Goal: Transaction & Acquisition: Purchase product/service

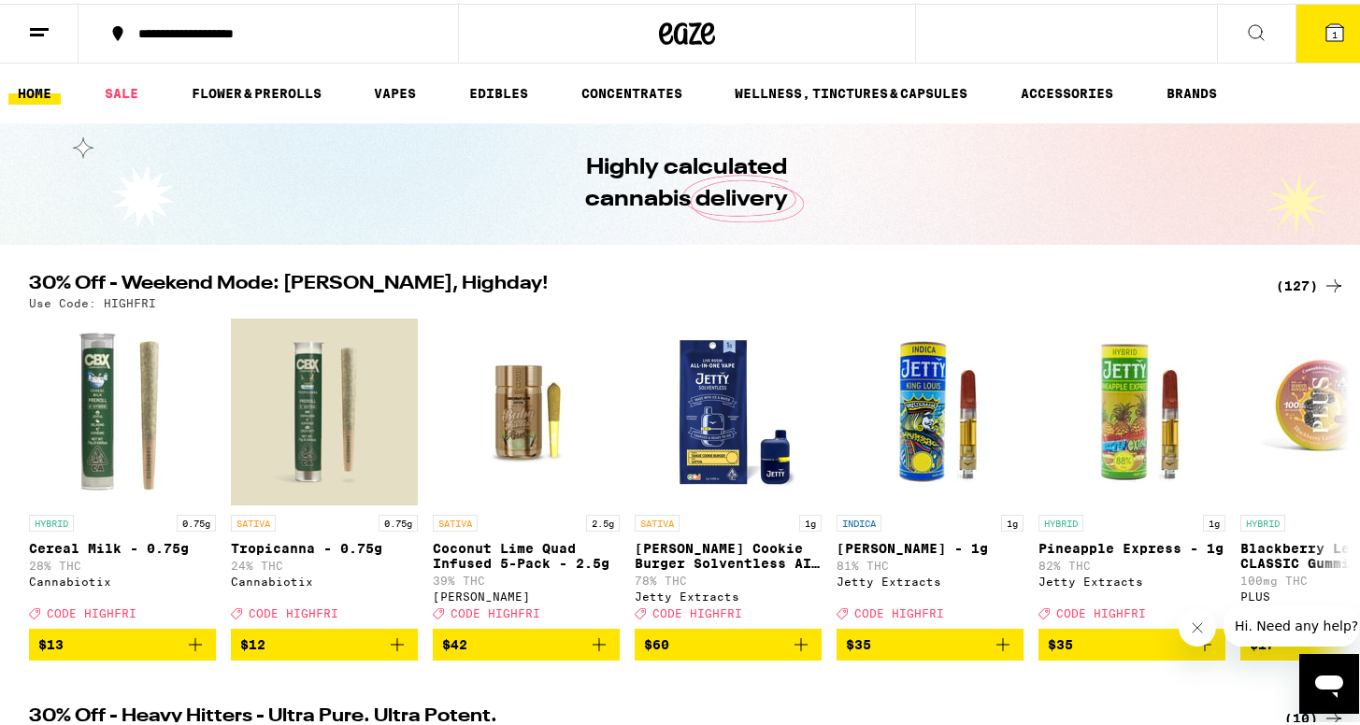
click at [45, 32] on icon at bounding box center [39, 29] width 22 height 22
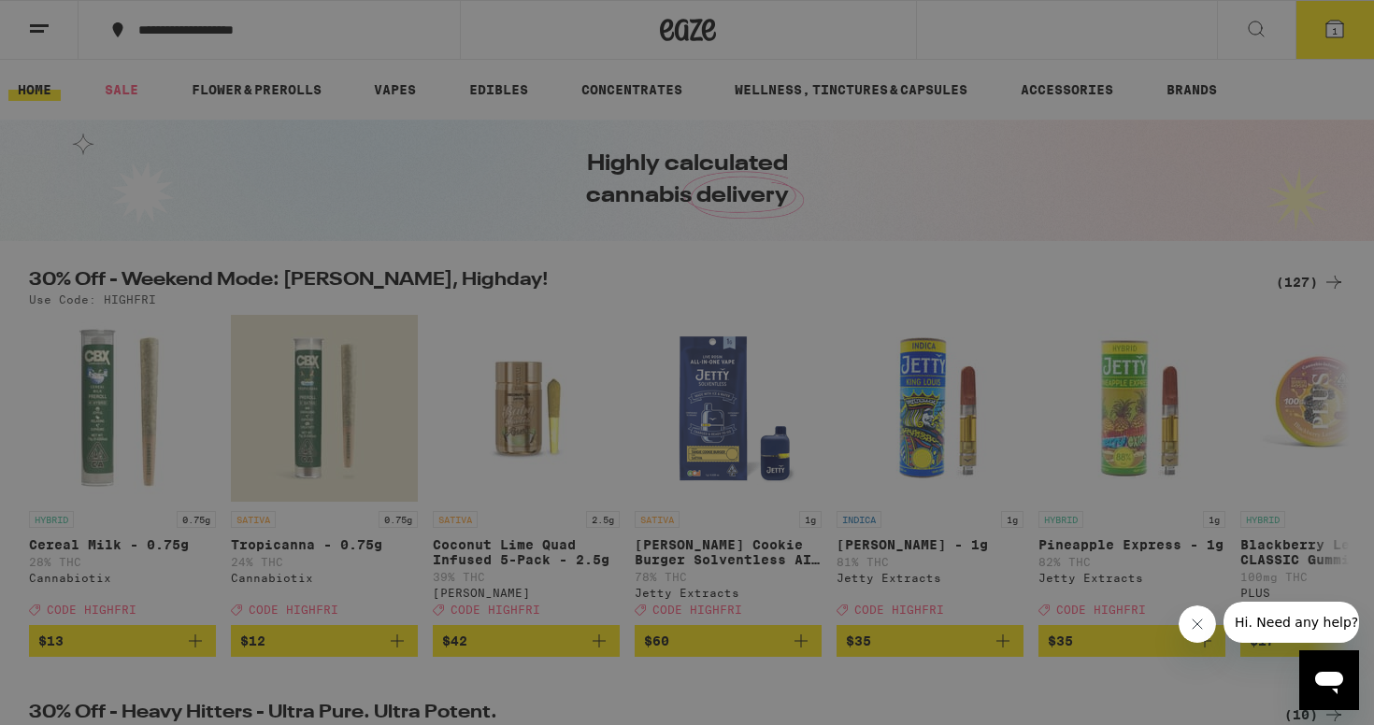
click at [116, 662] on link "Account" at bounding box center [259, 654] width 328 height 22
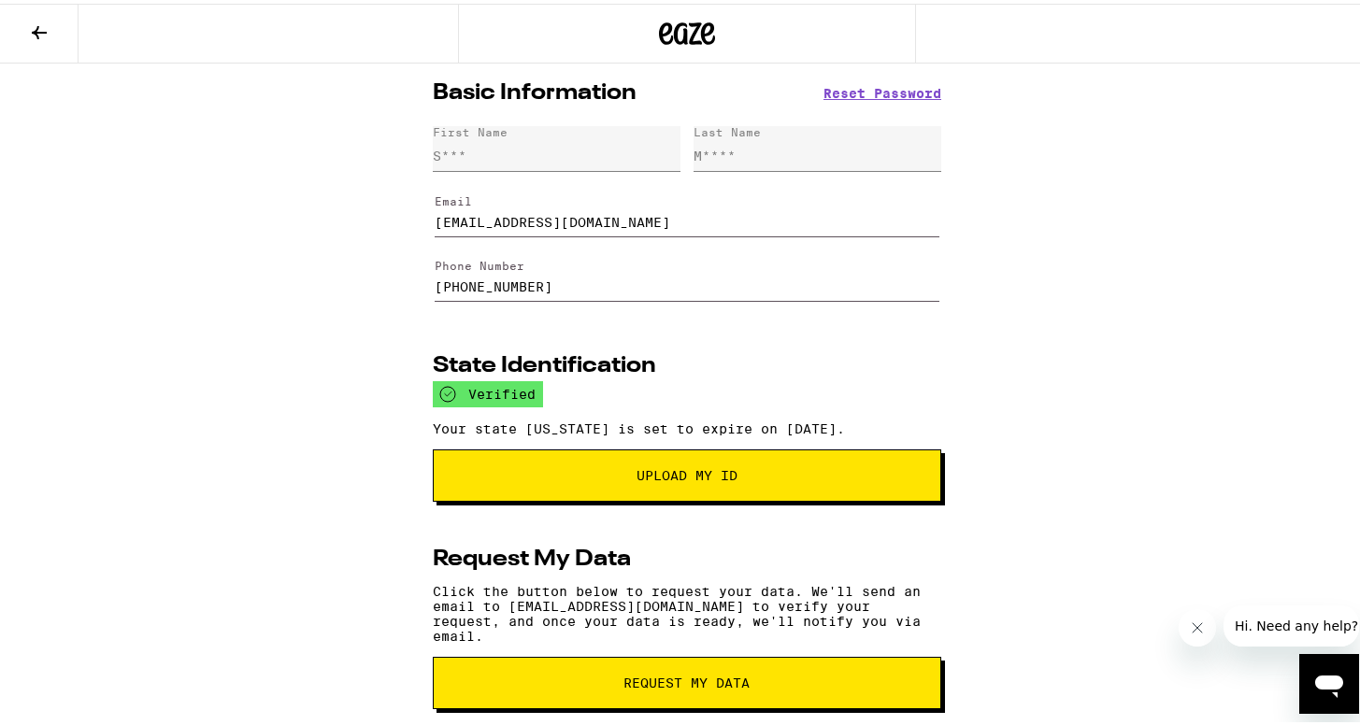
click at [38, 25] on icon at bounding box center [39, 29] width 22 height 22
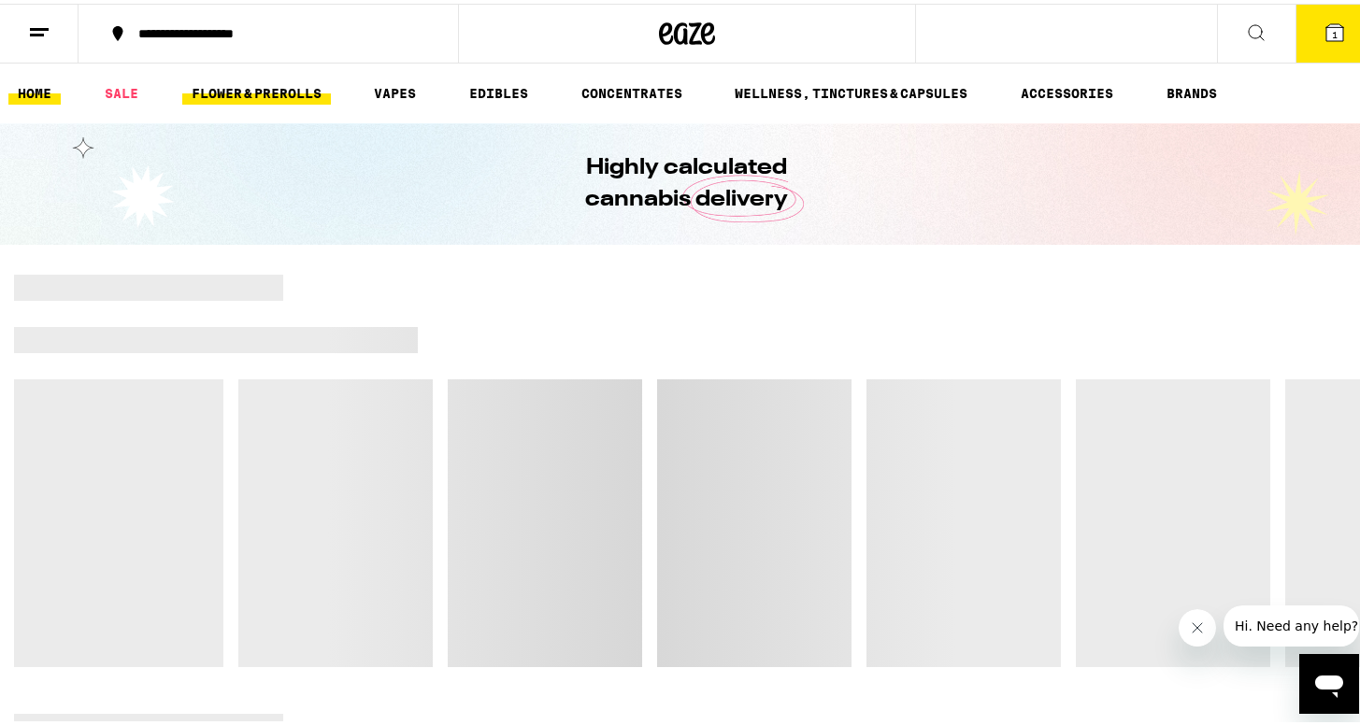
click at [297, 79] on link "FLOWER & PREROLLS" at bounding box center [256, 89] width 149 height 22
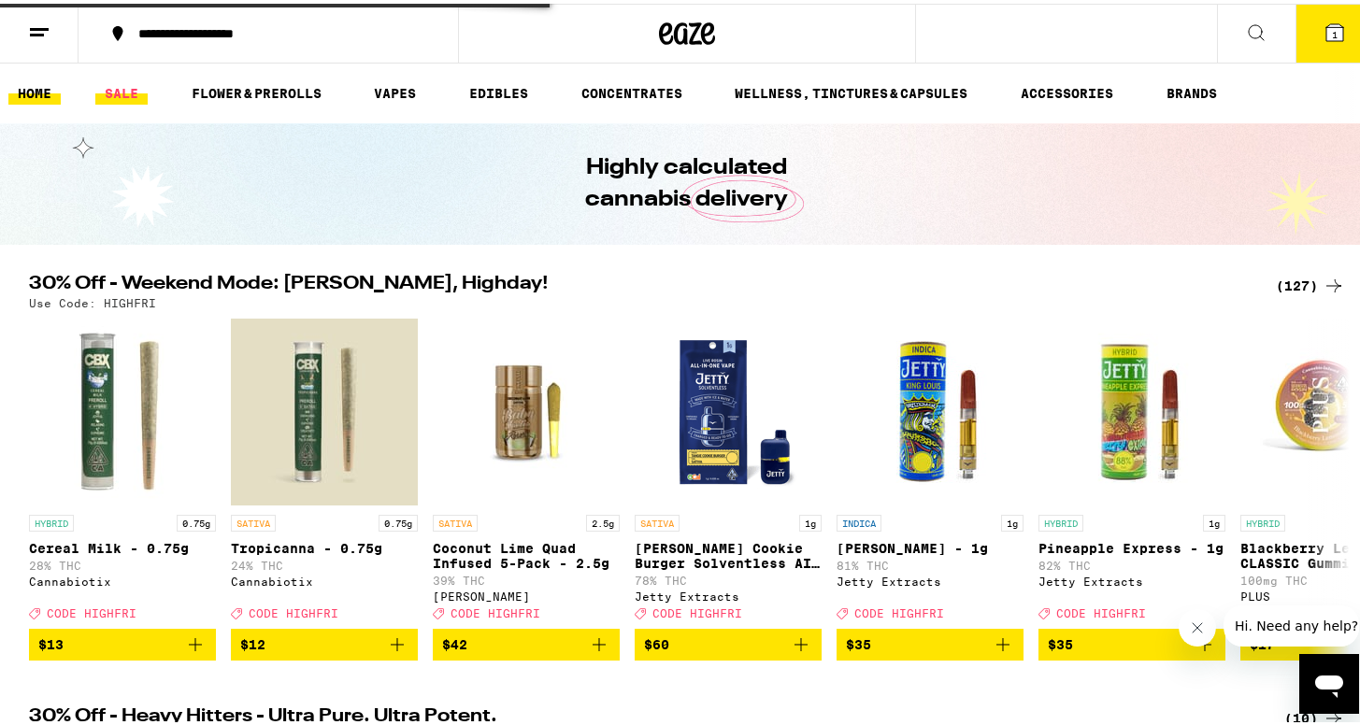
click at [127, 89] on link "SALE" at bounding box center [121, 89] width 52 height 22
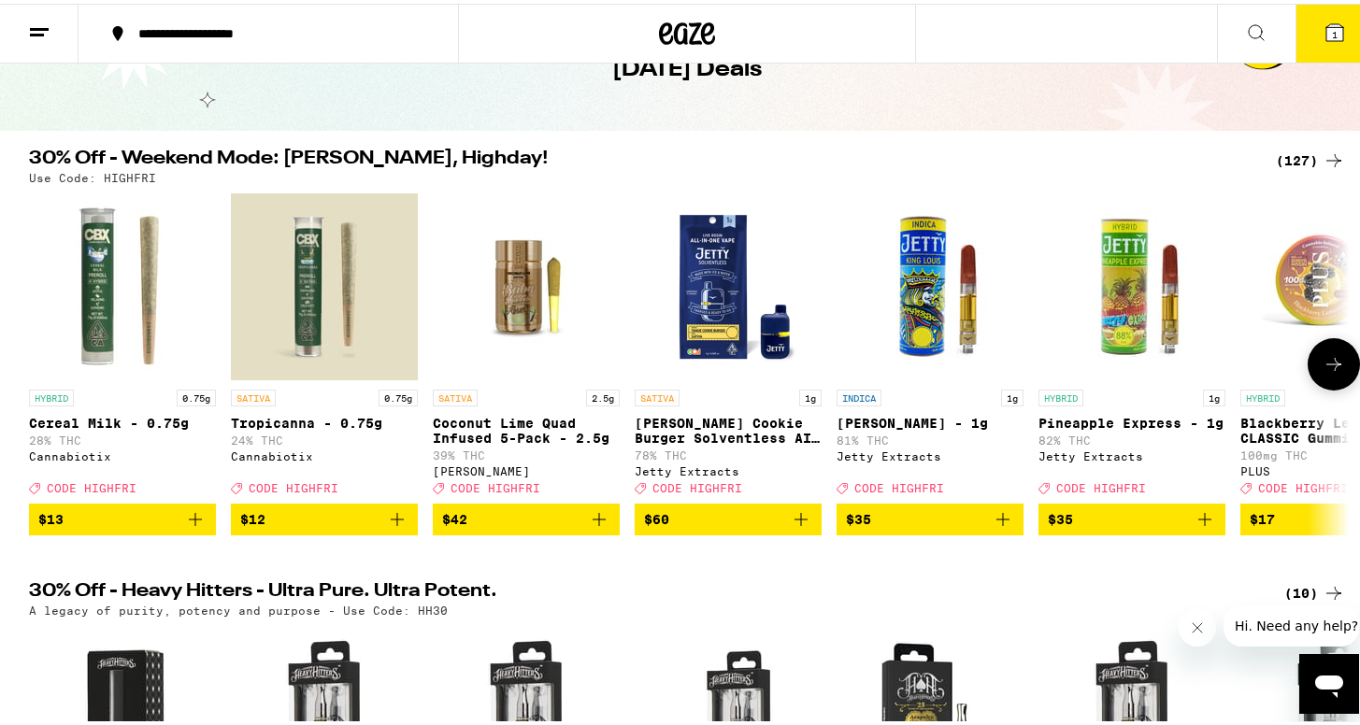
scroll to position [106, 0]
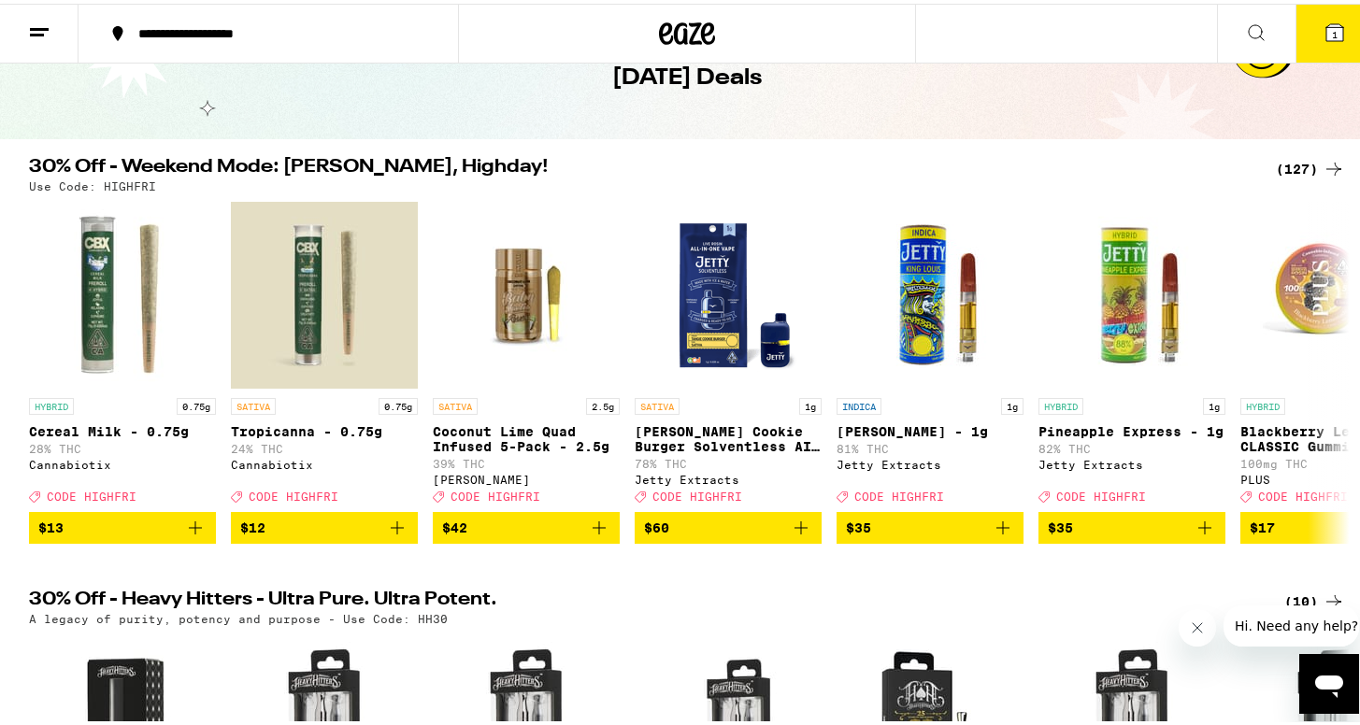
click at [1301, 156] on div "(127)" at bounding box center [1309, 165] width 69 height 22
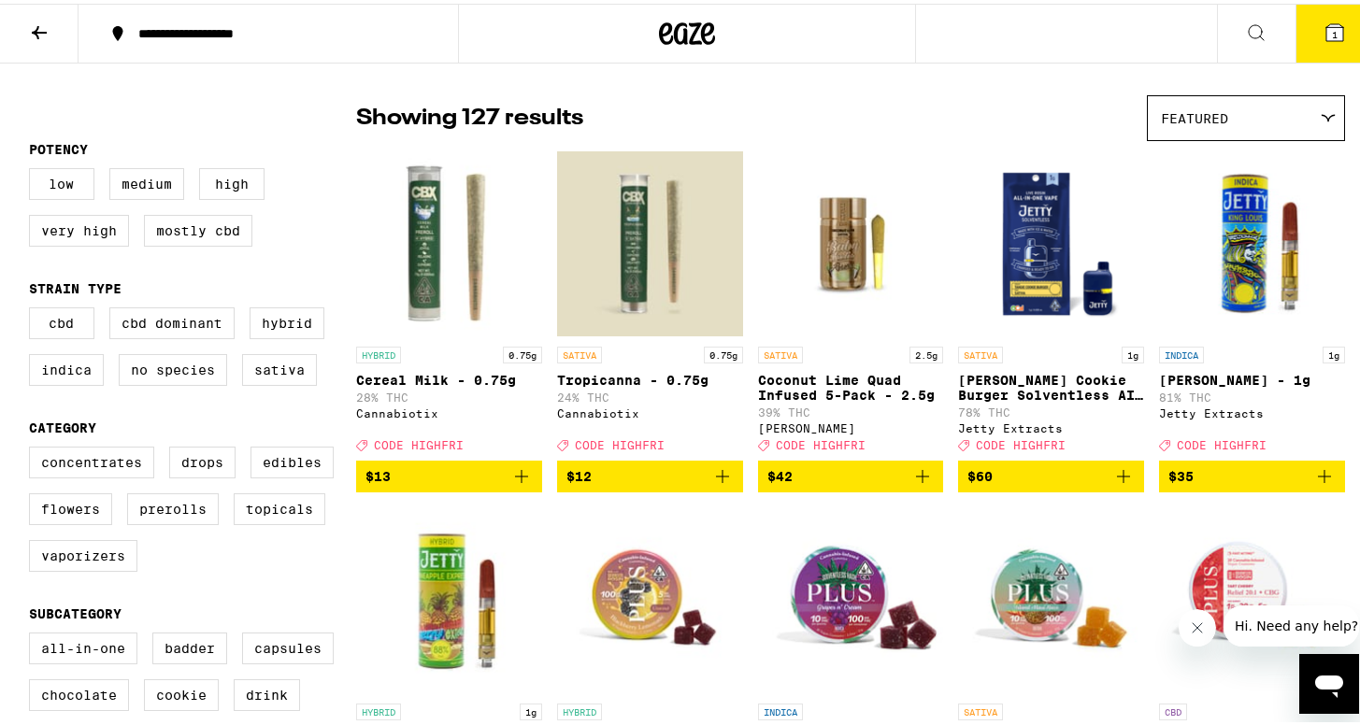
scroll to position [97, 0]
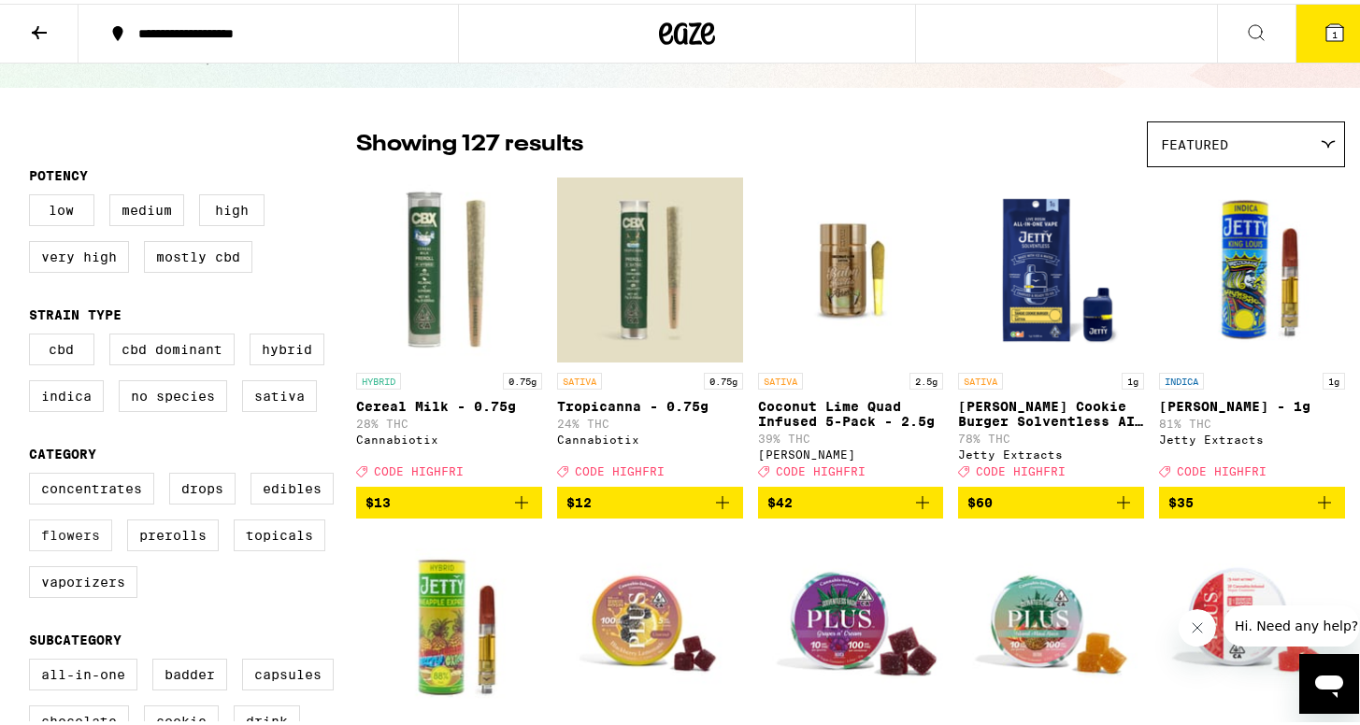
click at [63, 548] on label "Flowers" at bounding box center [70, 532] width 83 height 32
click at [34, 473] on input "Flowers" at bounding box center [33, 472] width 1 height 1
checkbox input "true"
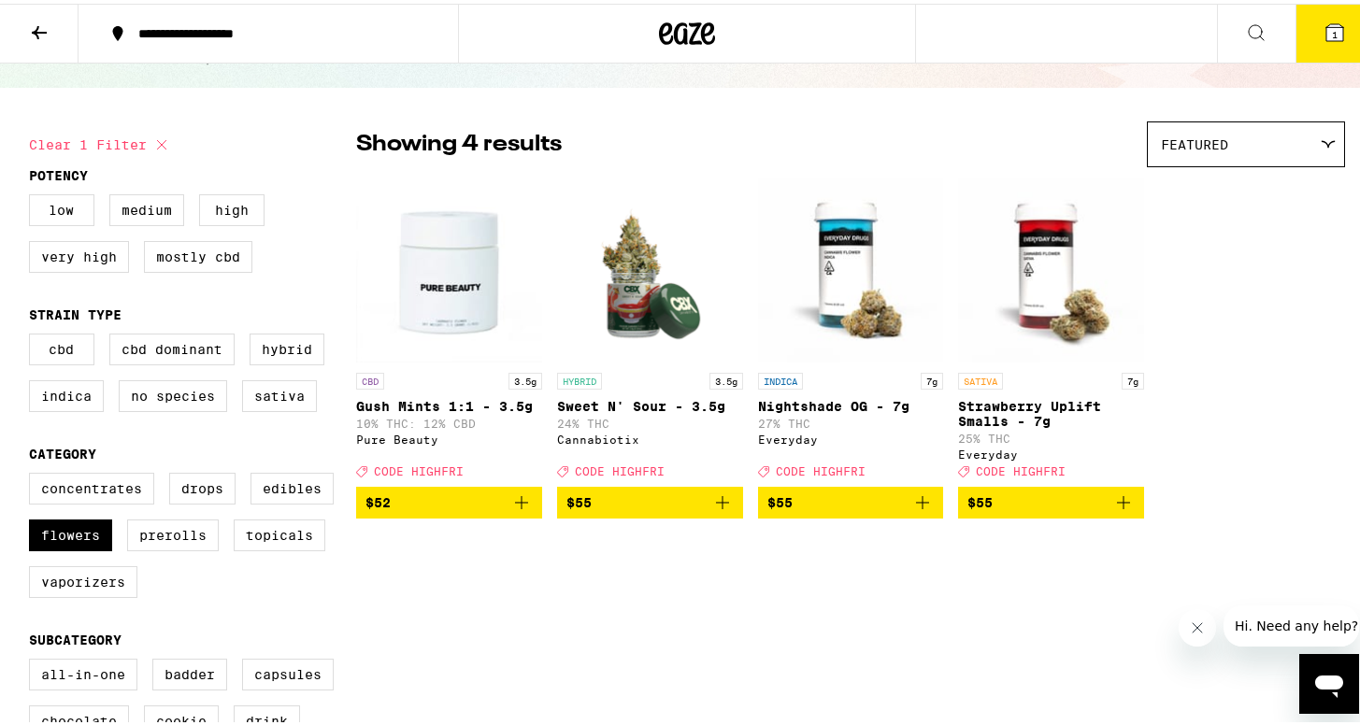
click at [24, 27] on button at bounding box center [39, 30] width 78 height 59
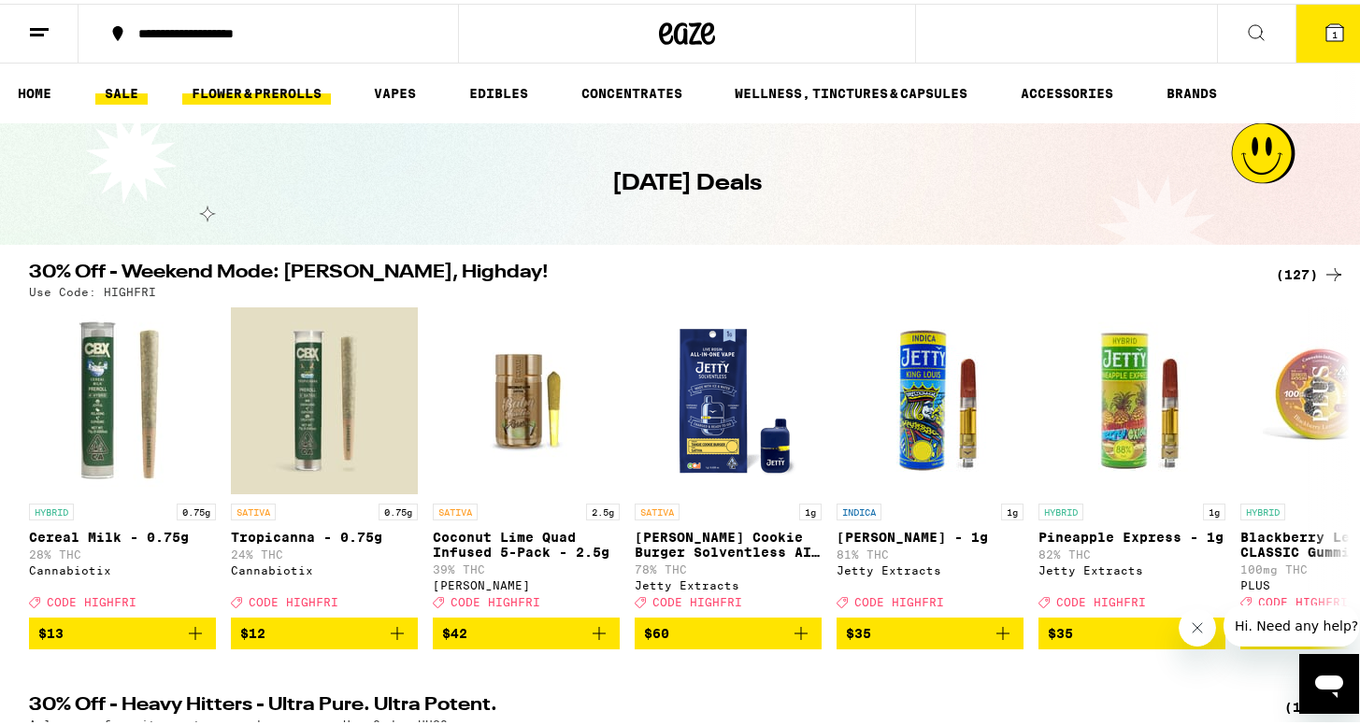
click at [253, 87] on link "FLOWER & PREROLLS" at bounding box center [256, 89] width 149 height 22
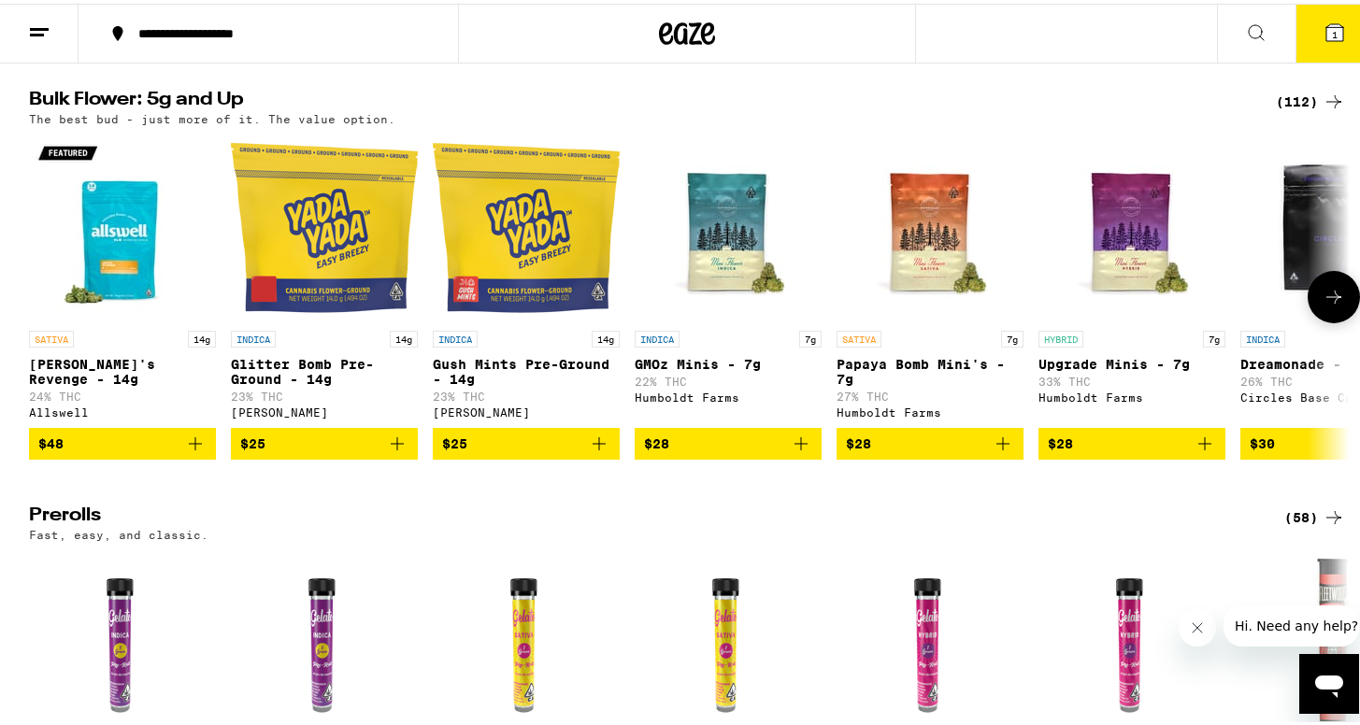
scroll to position [590, 0]
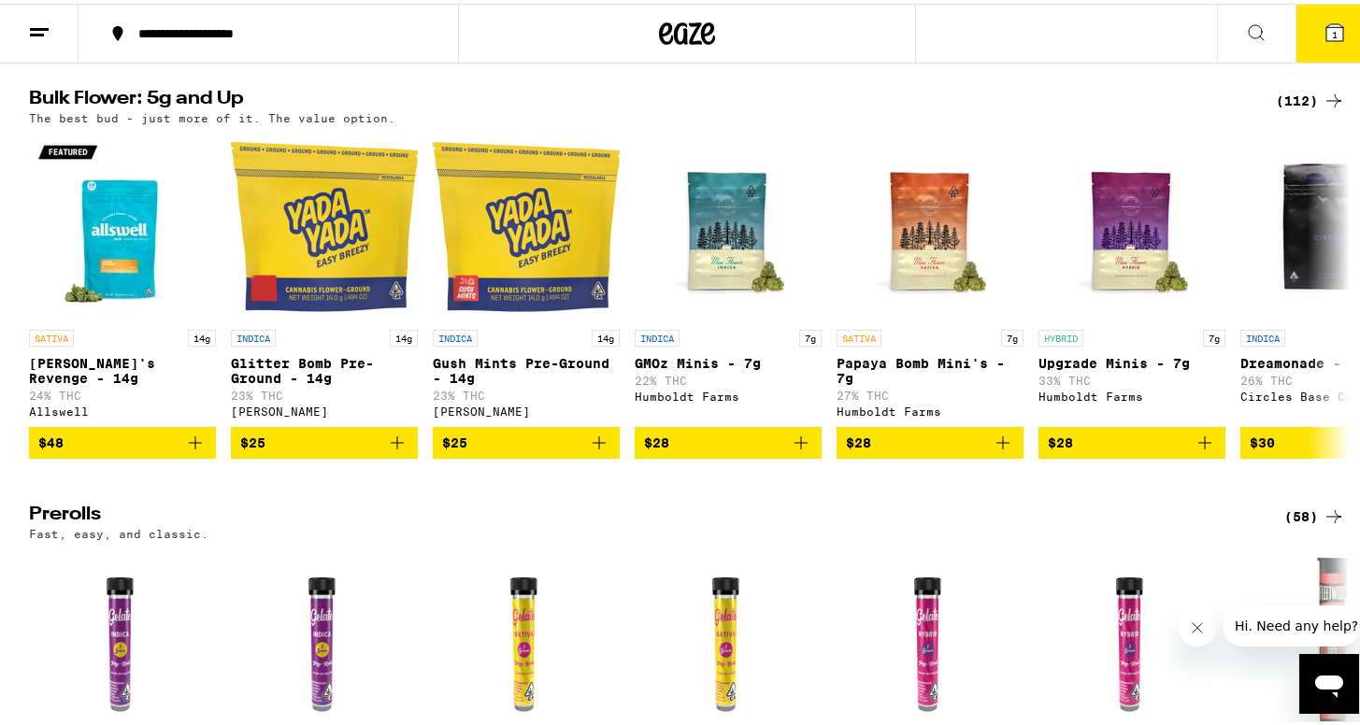
click at [1291, 108] on div "(112)" at bounding box center [1309, 97] width 69 height 22
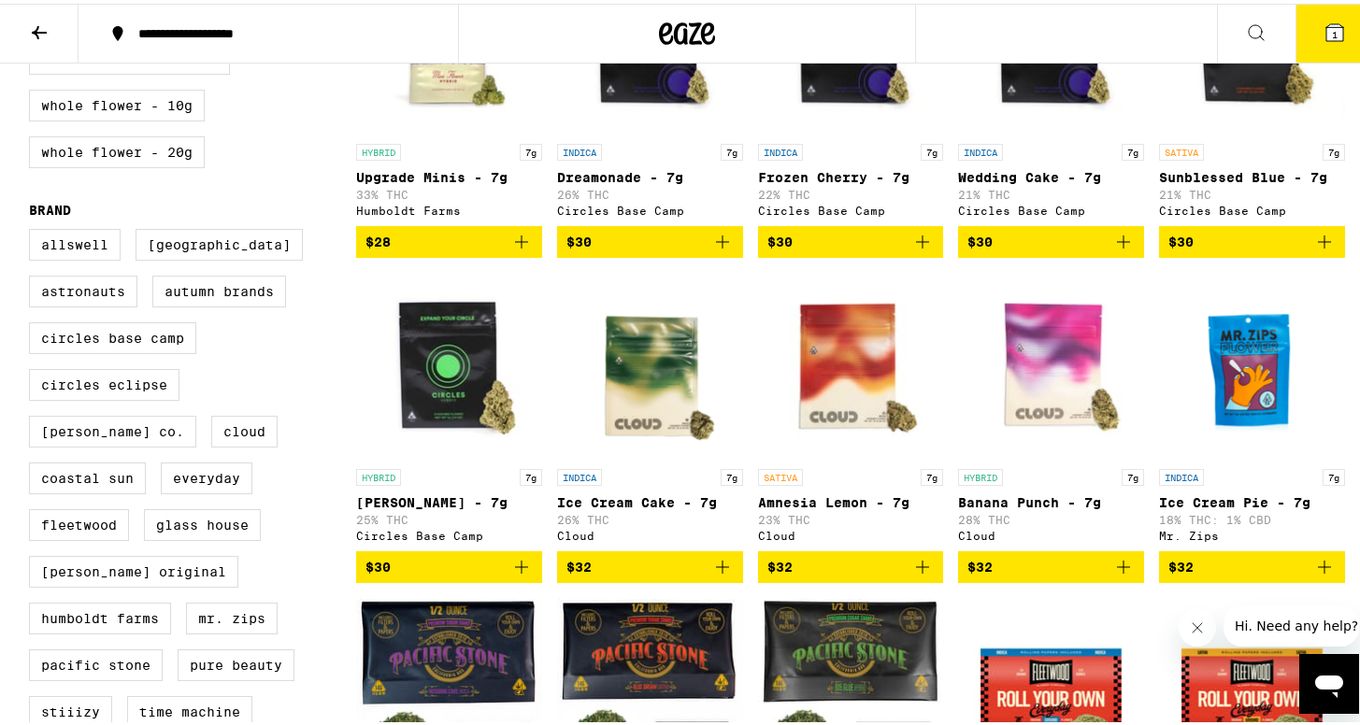
scroll to position [672, 0]
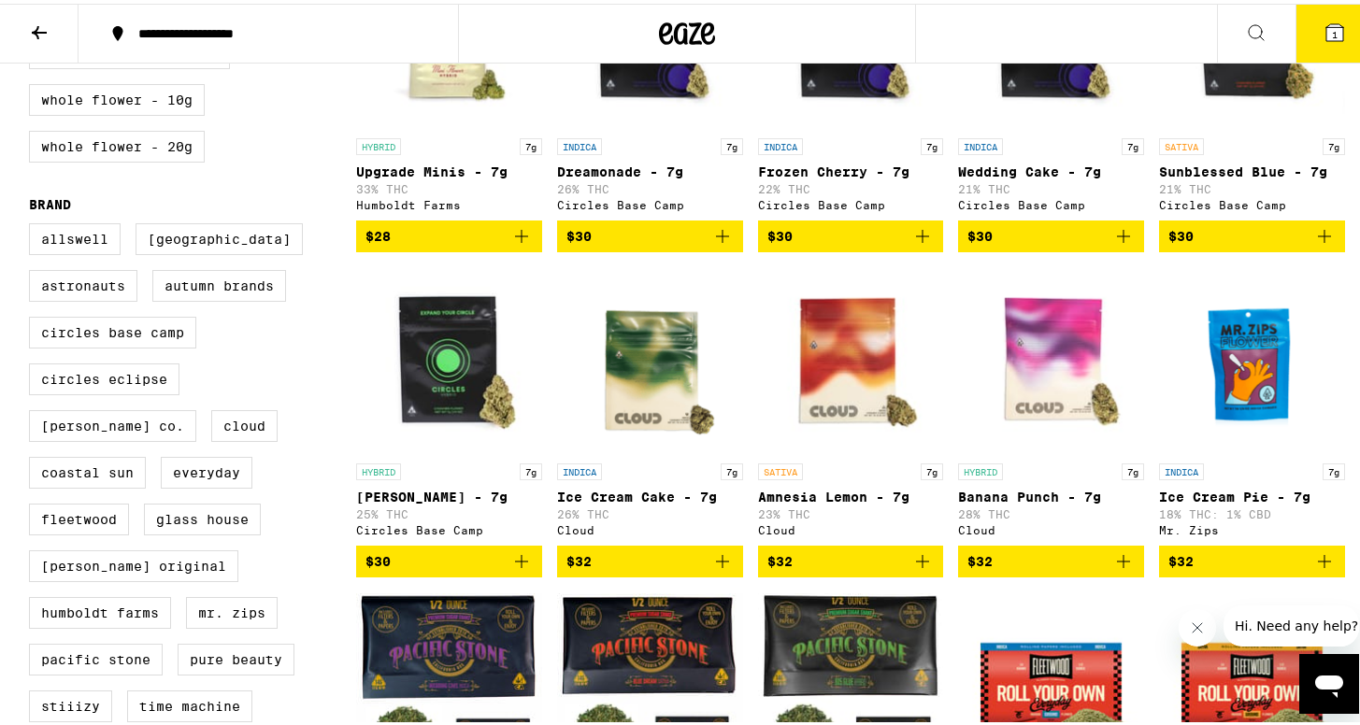
click at [41, 36] on icon at bounding box center [39, 29] width 22 height 22
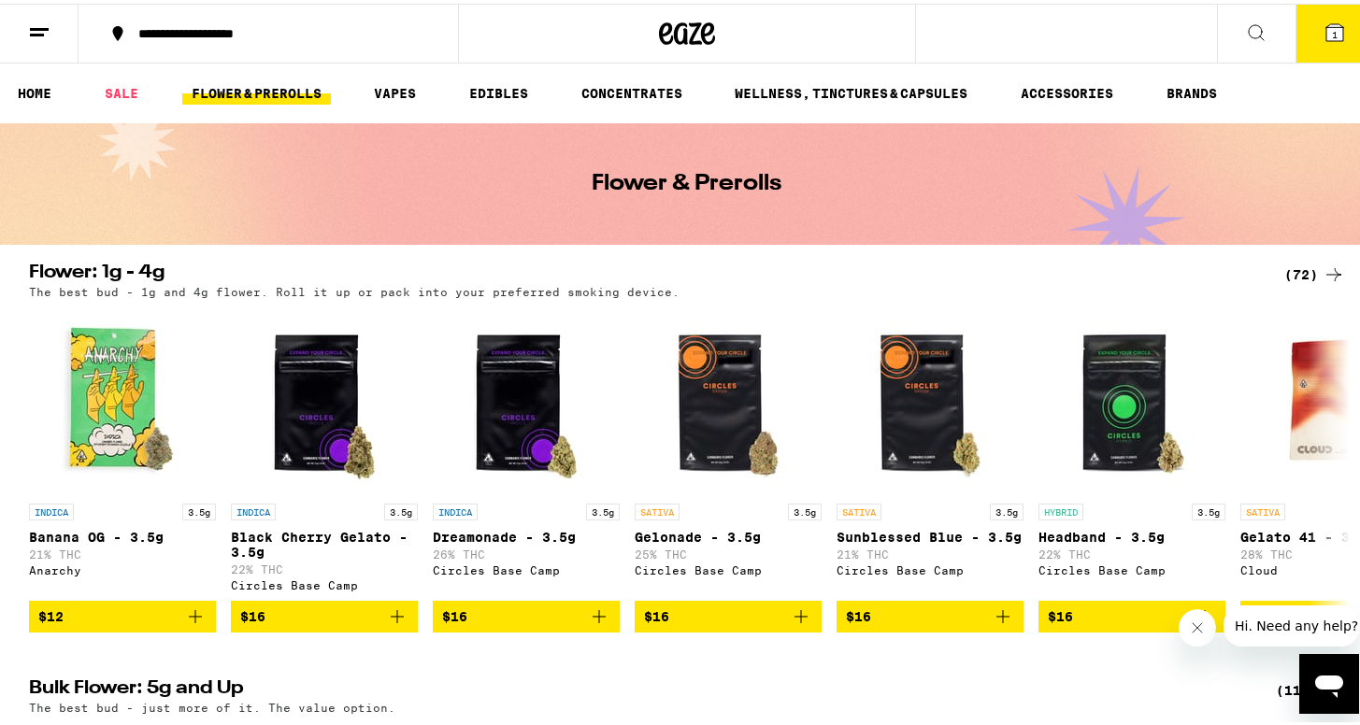
click at [42, 33] on icon at bounding box center [39, 29] width 22 height 22
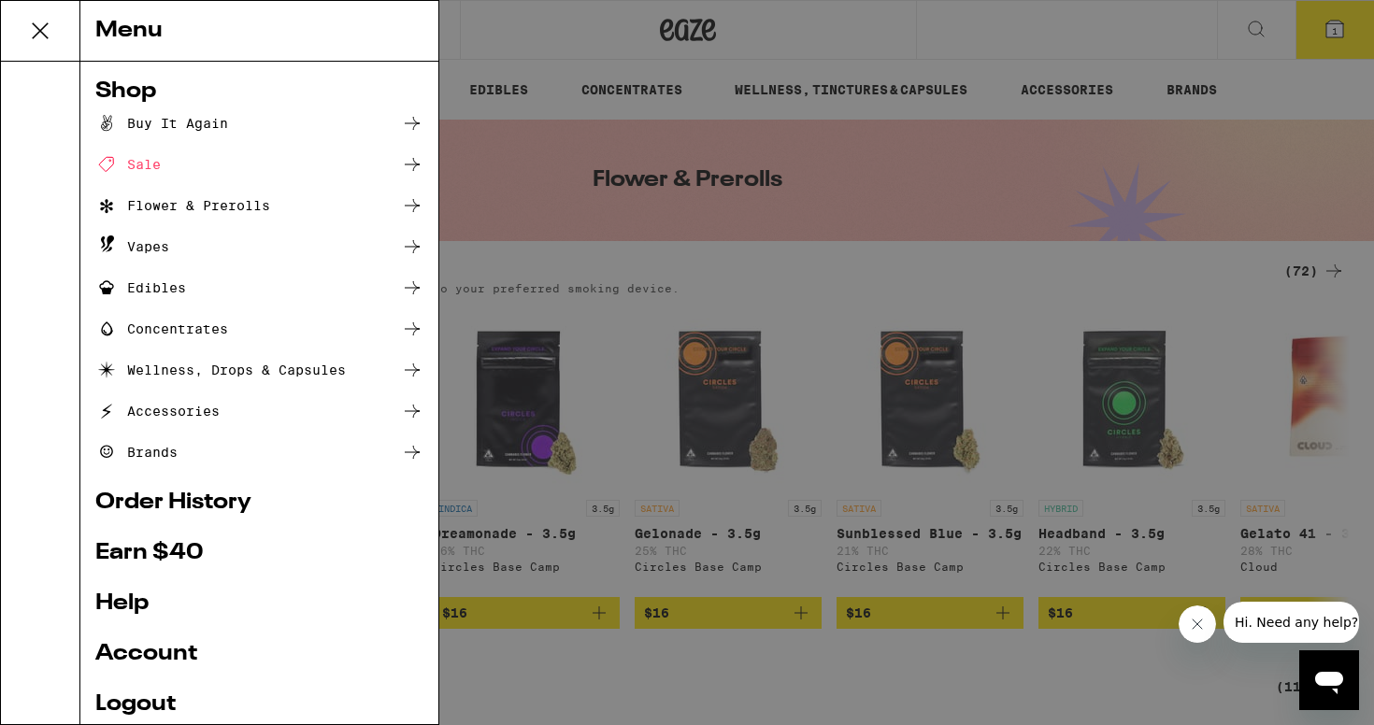
click at [154, 643] on link "Account" at bounding box center [259, 654] width 328 height 22
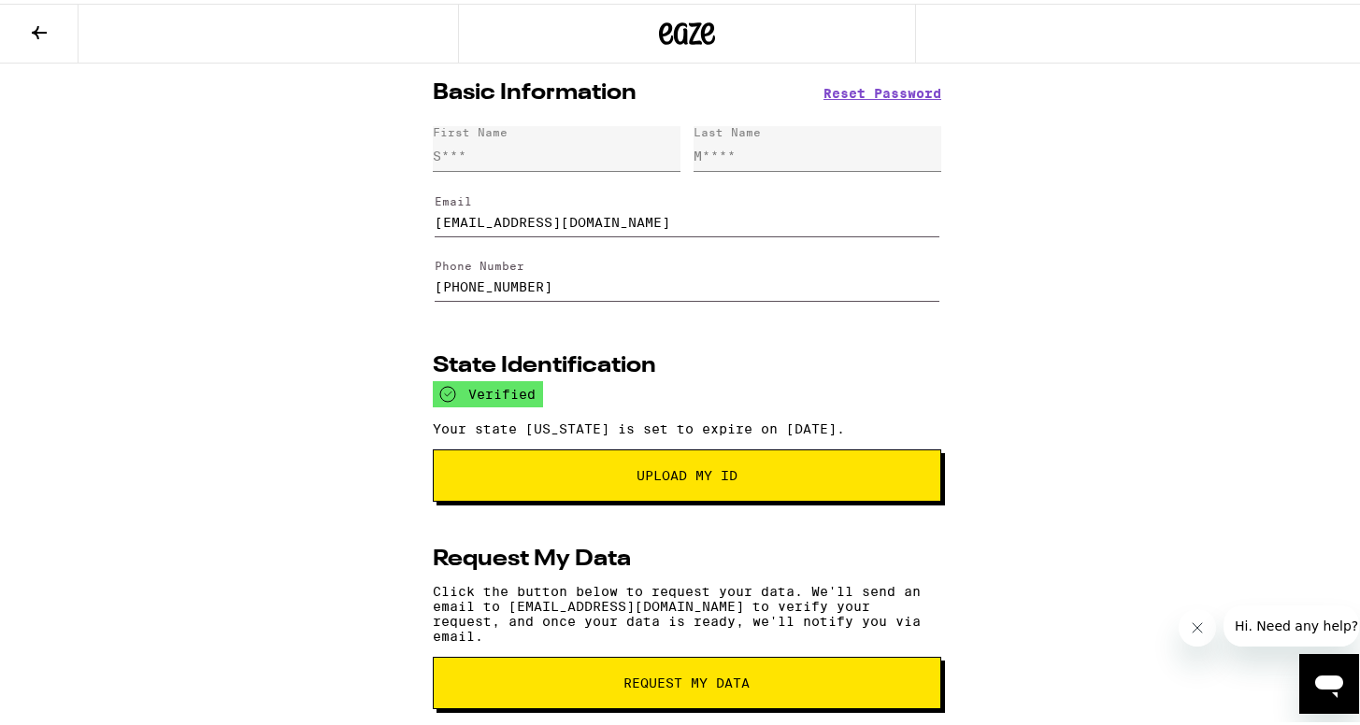
click at [35, 55] on button at bounding box center [39, 30] width 78 height 59
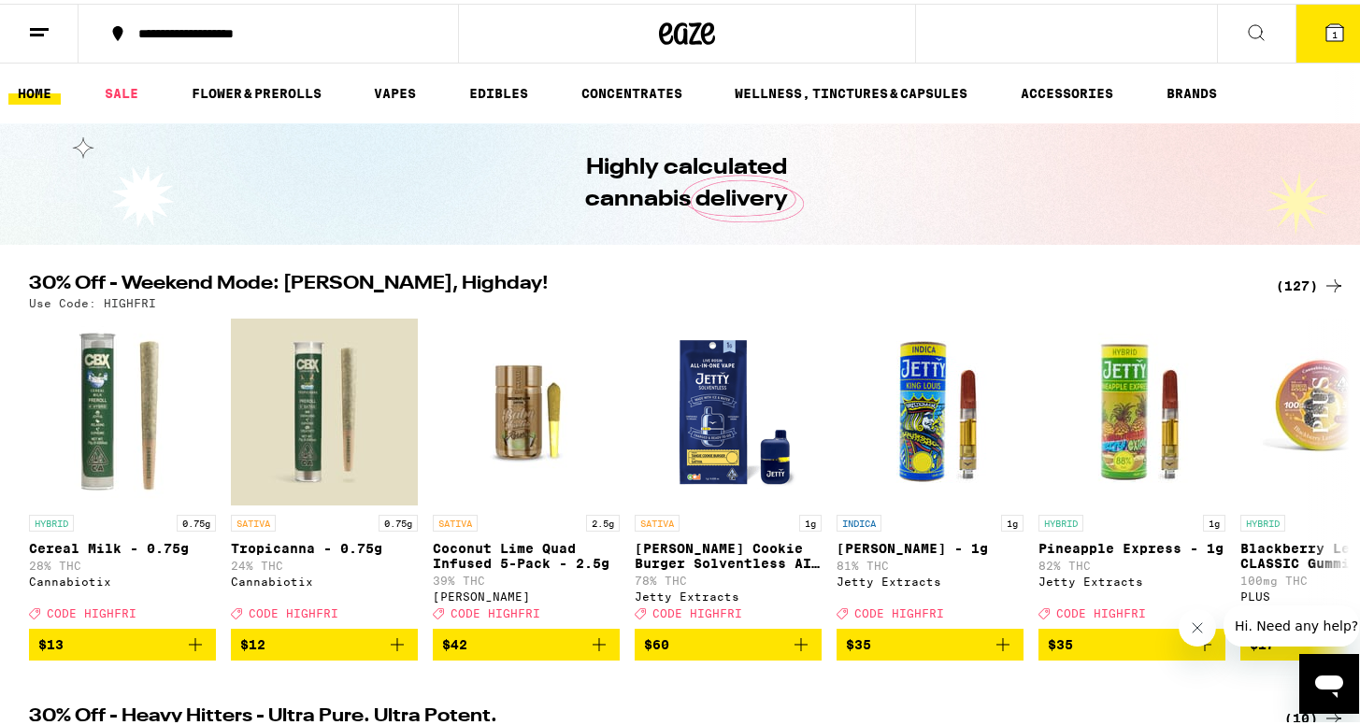
click at [46, 14] on button at bounding box center [39, 30] width 78 height 59
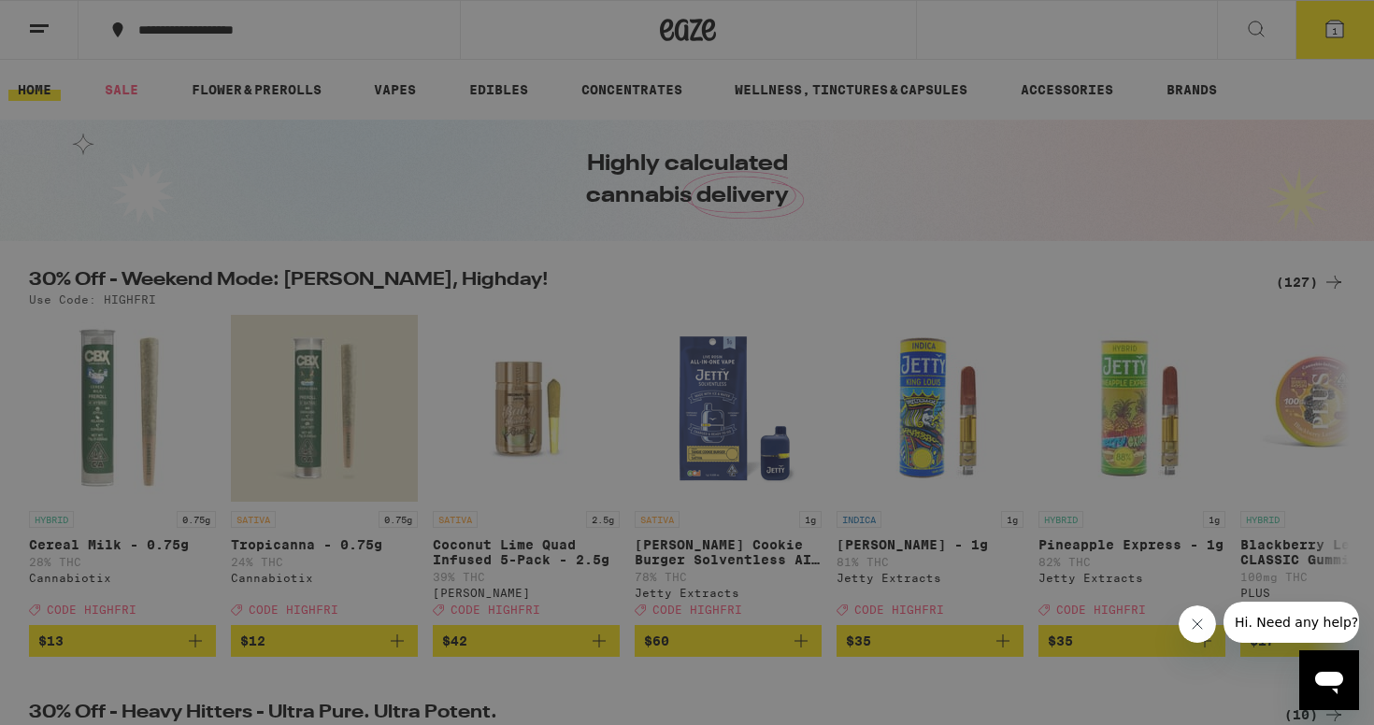
click at [44, 43] on icon at bounding box center [39, 30] width 37 height 37
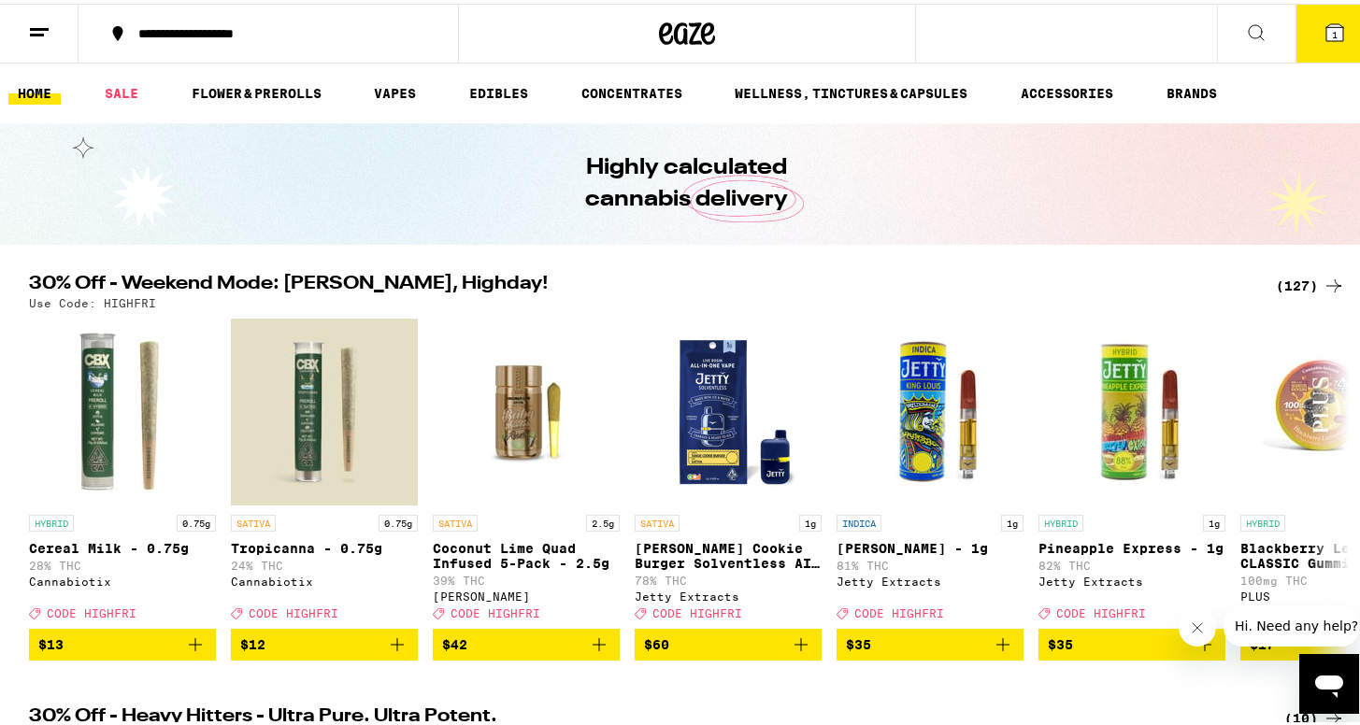
click at [44, 43] on button at bounding box center [39, 30] width 78 height 59
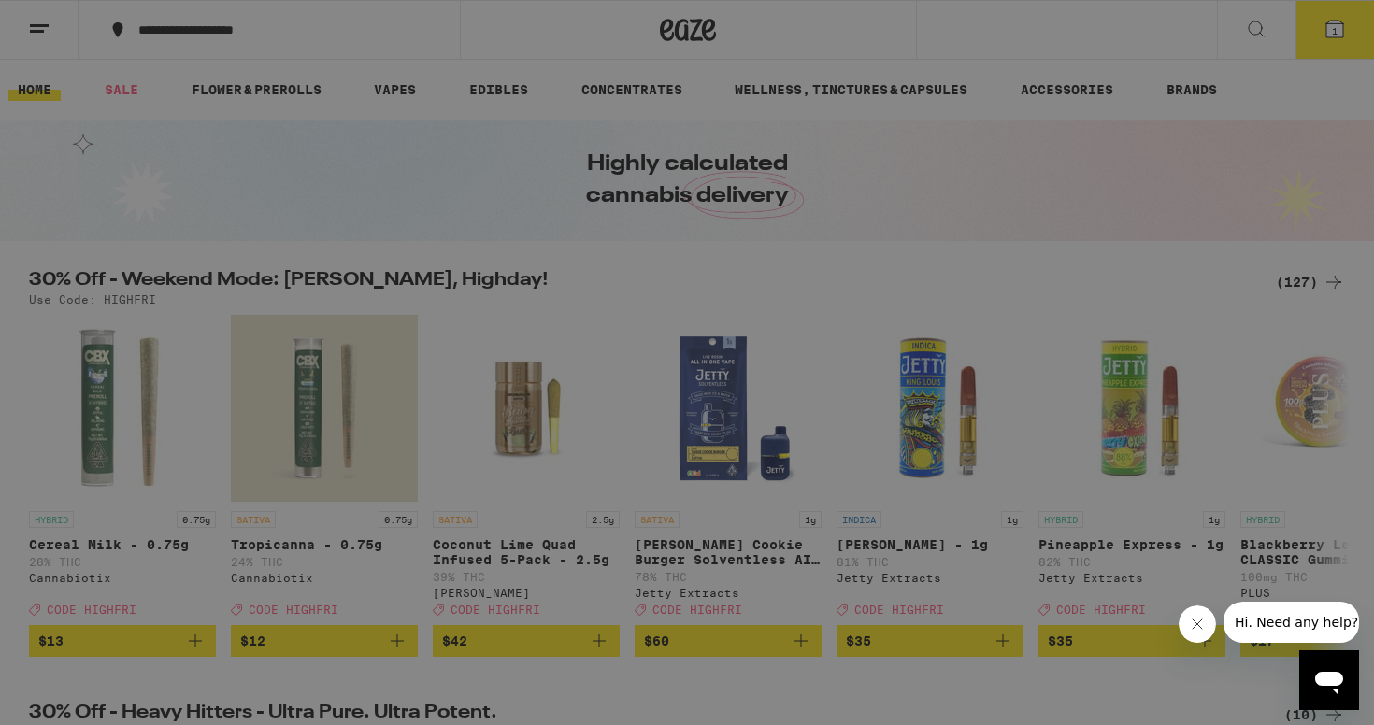
click at [149, 506] on link "Order History" at bounding box center [259, 502] width 328 height 22
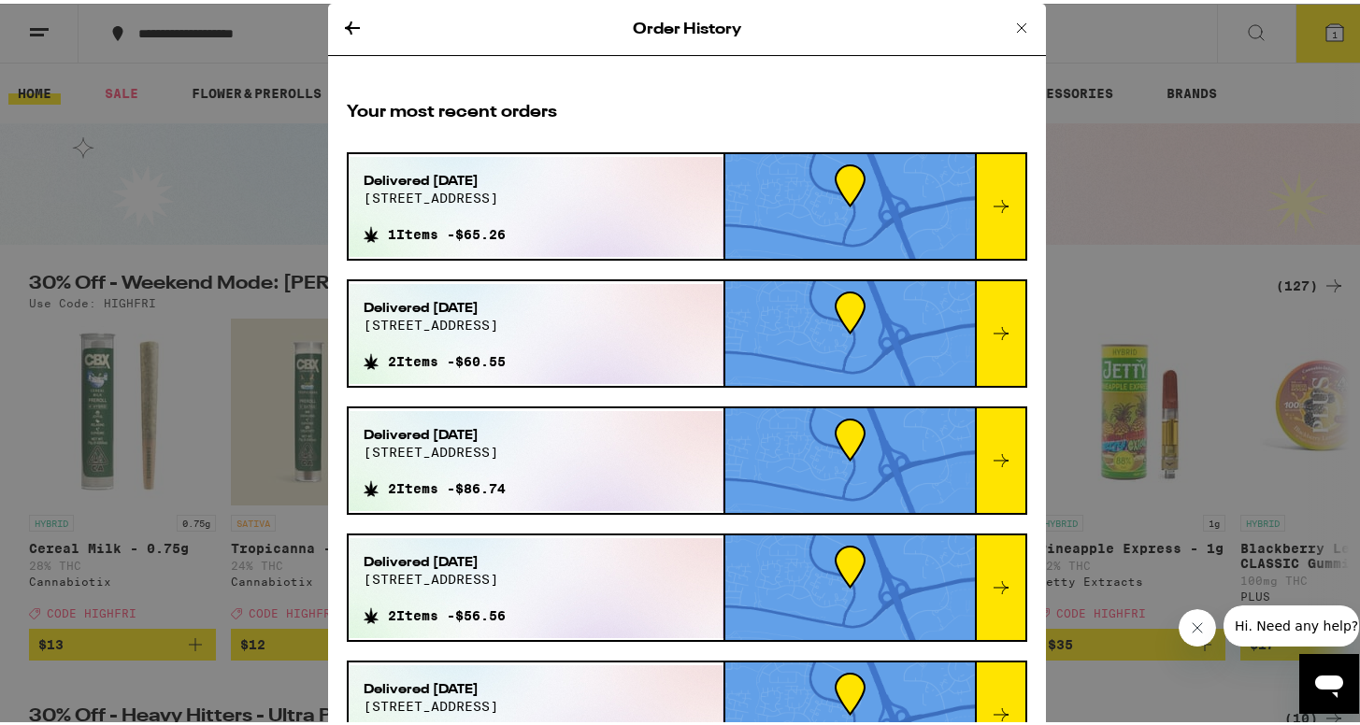
click at [990, 204] on icon at bounding box center [1001, 203] width 22 height 22
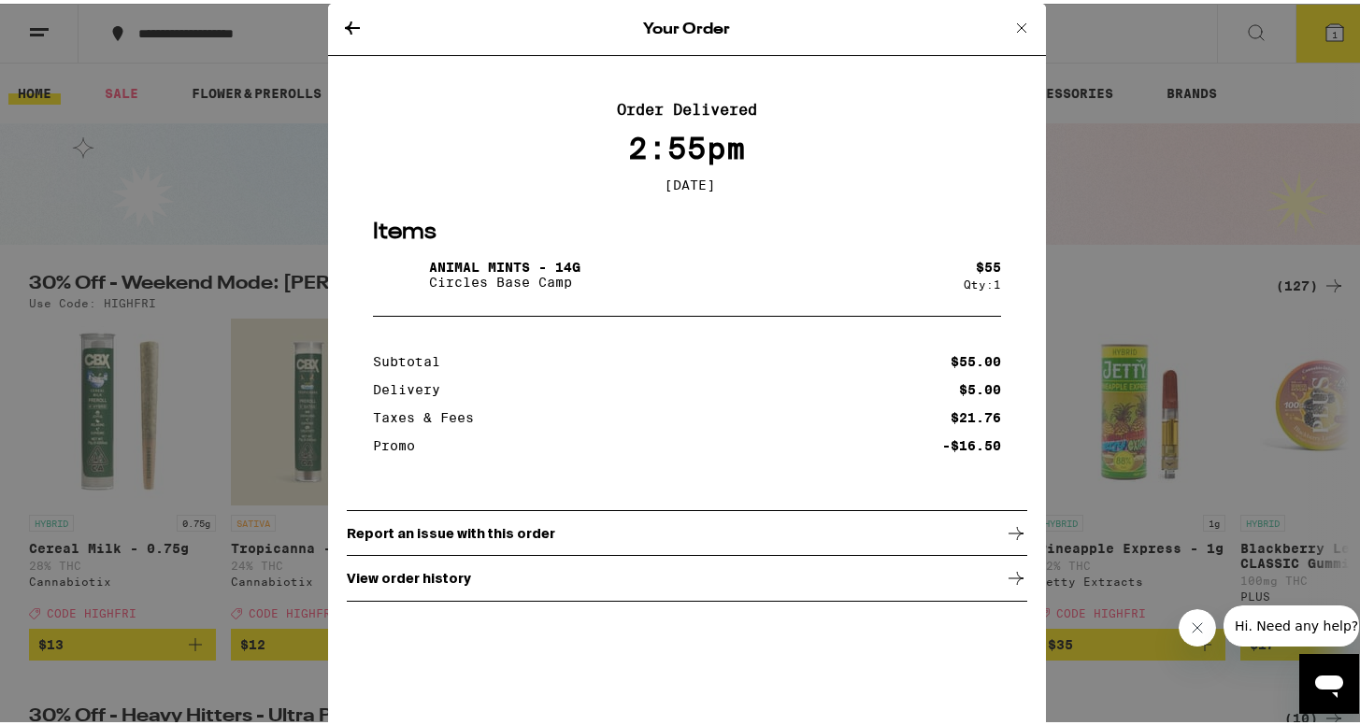
click at [1109, 223] on div "Your Order Order Delivered 2:55pm [DATE] Items Animal Mints - 14g Circles Base …" at bounding box center [687, 362] width 1374 height 725
click at [343, 18] on icon at bounding box center [352, 24] width 22 height 22
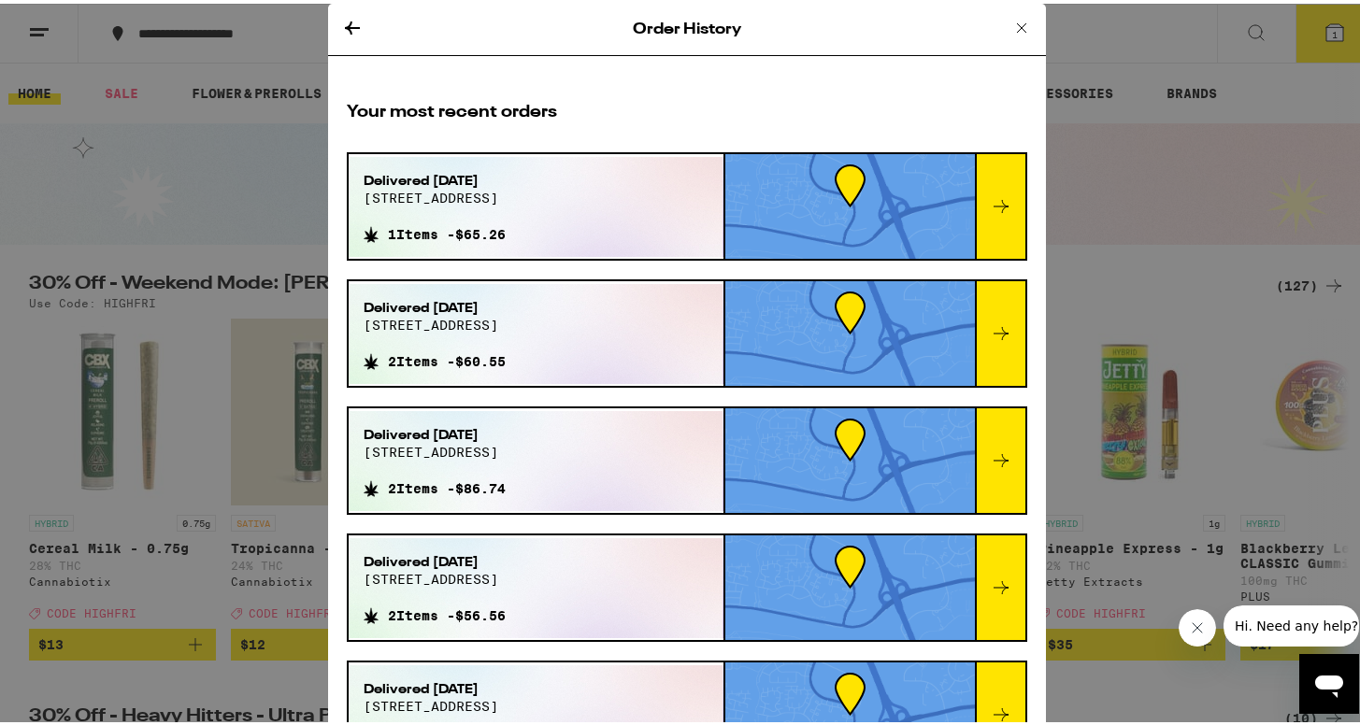
click at [1010, 25] on icon at bounding box center [1021, 24] width 22 height 22
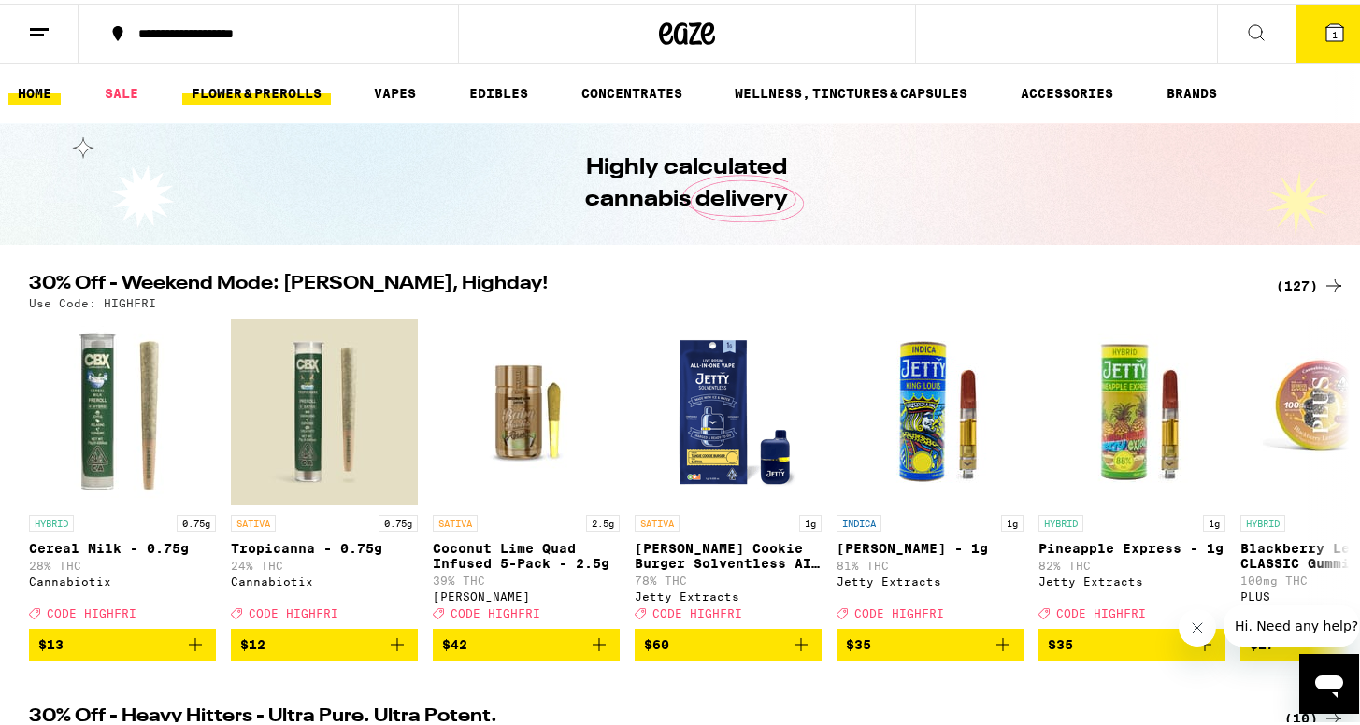
click at [305, 81] on link "FLOWER & PREROLLS" at bounding box center [256, 89] width 149 height 22
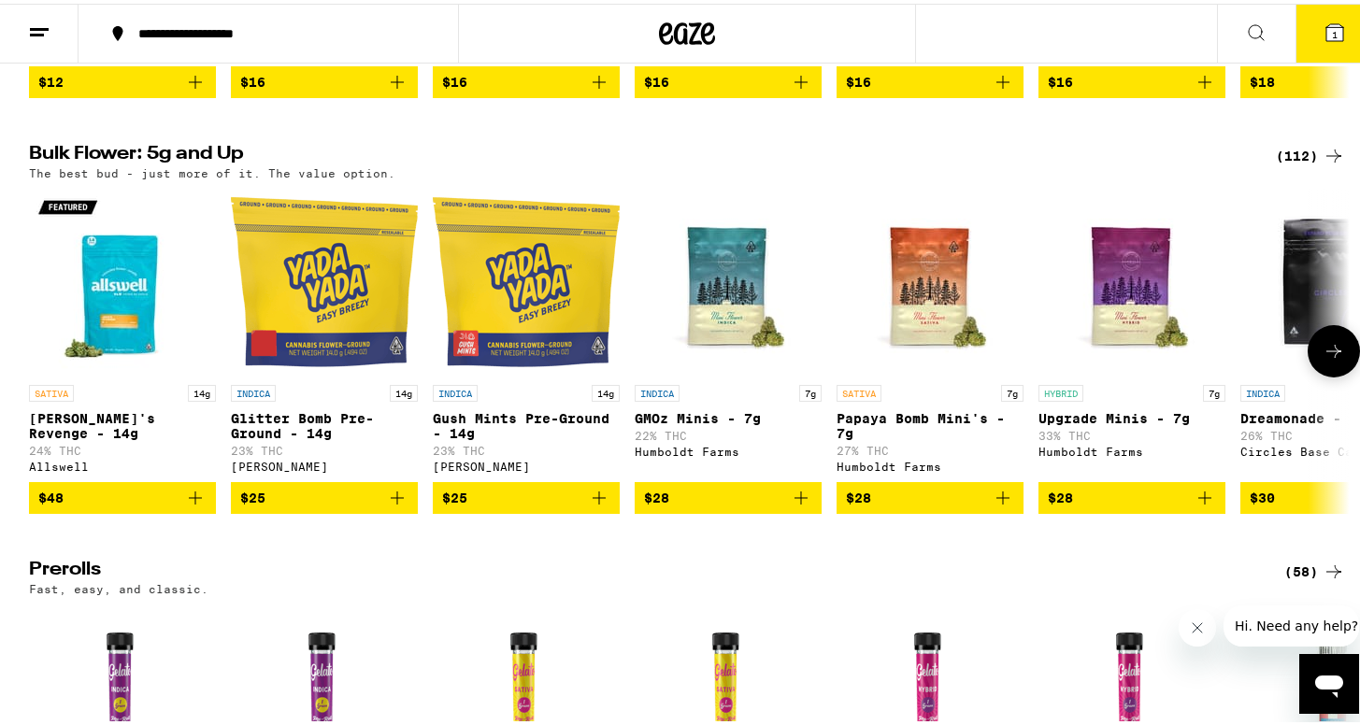
scroll to position [550, 0]
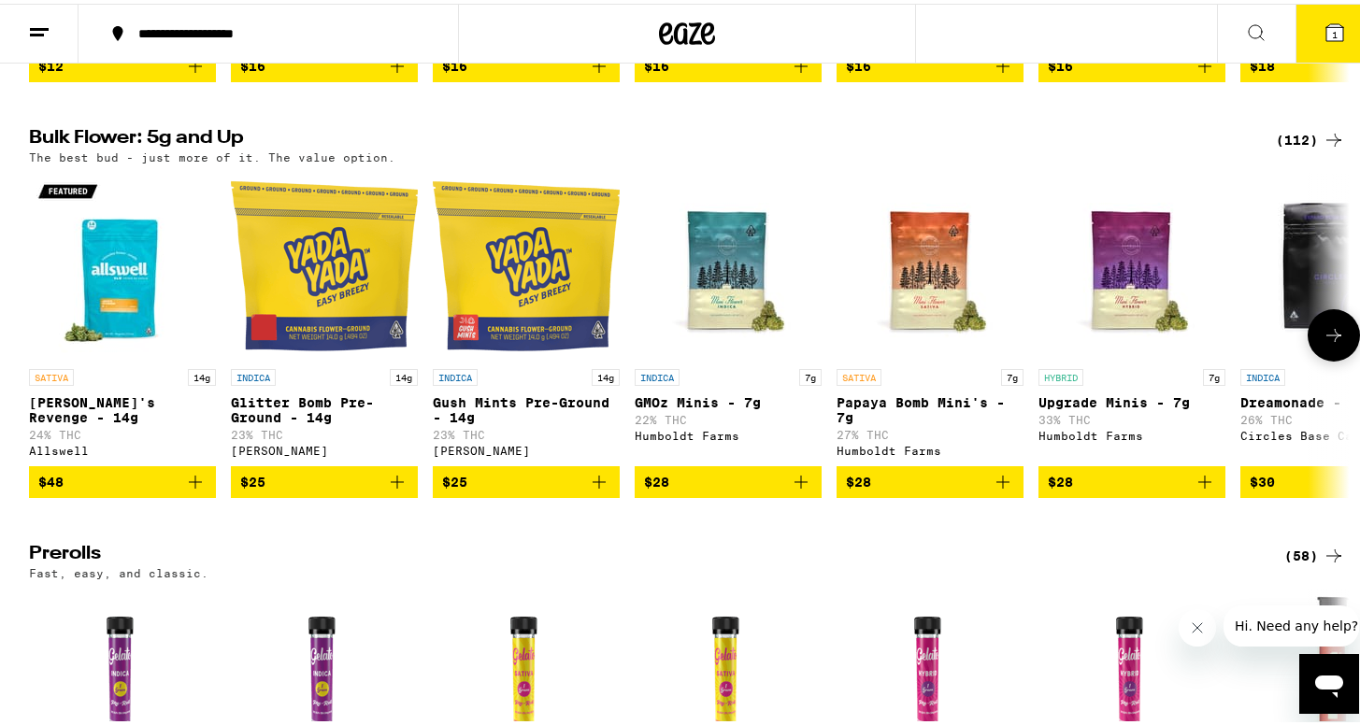
click at [1332, 358] on button at bounding box center [1333, 332] width 52 height 52
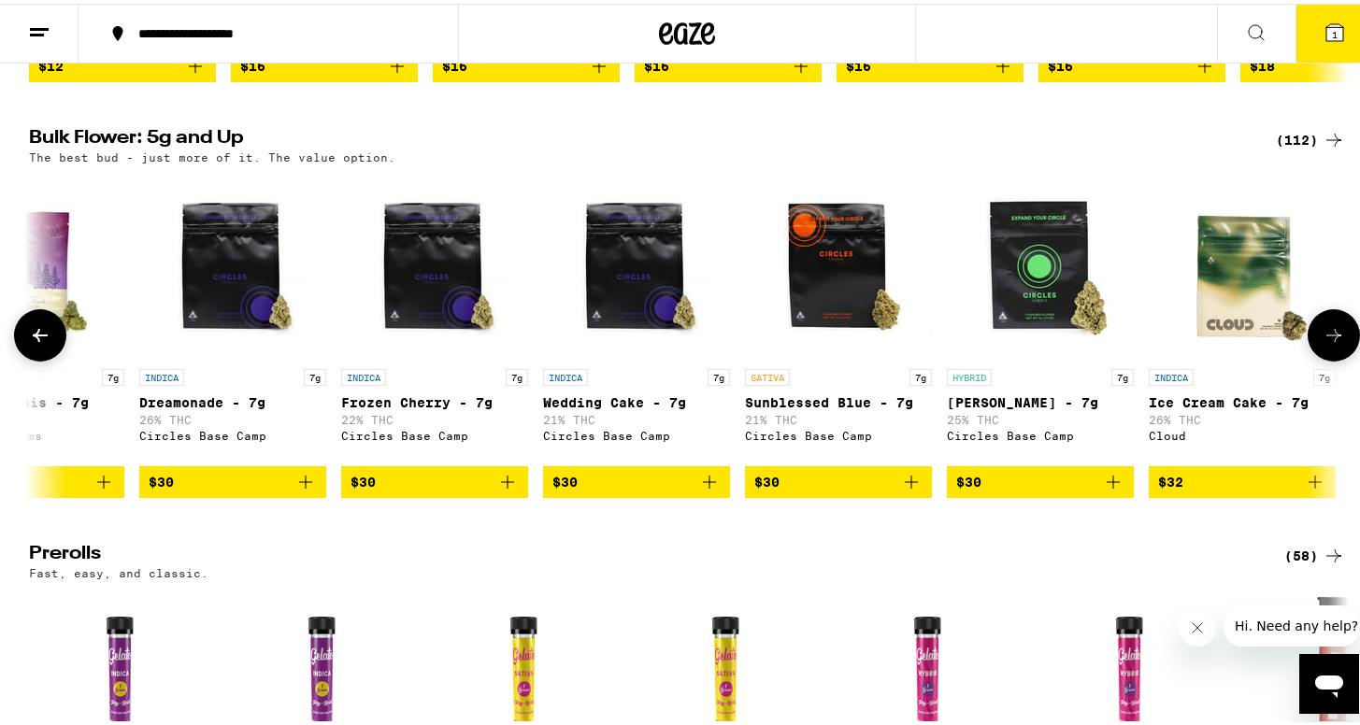
scroll to position [0, 1112]
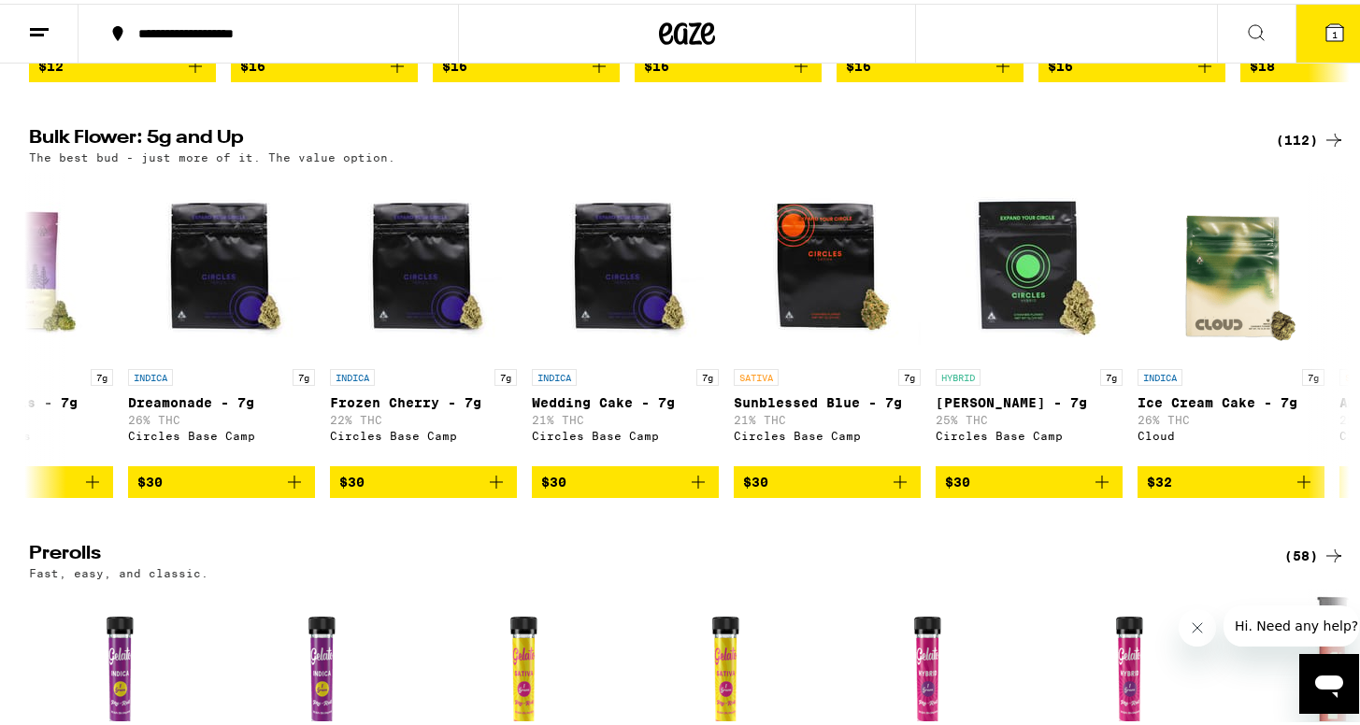
click at [42, 33] on icon at bounding box center [39, 29] width 22 height 22
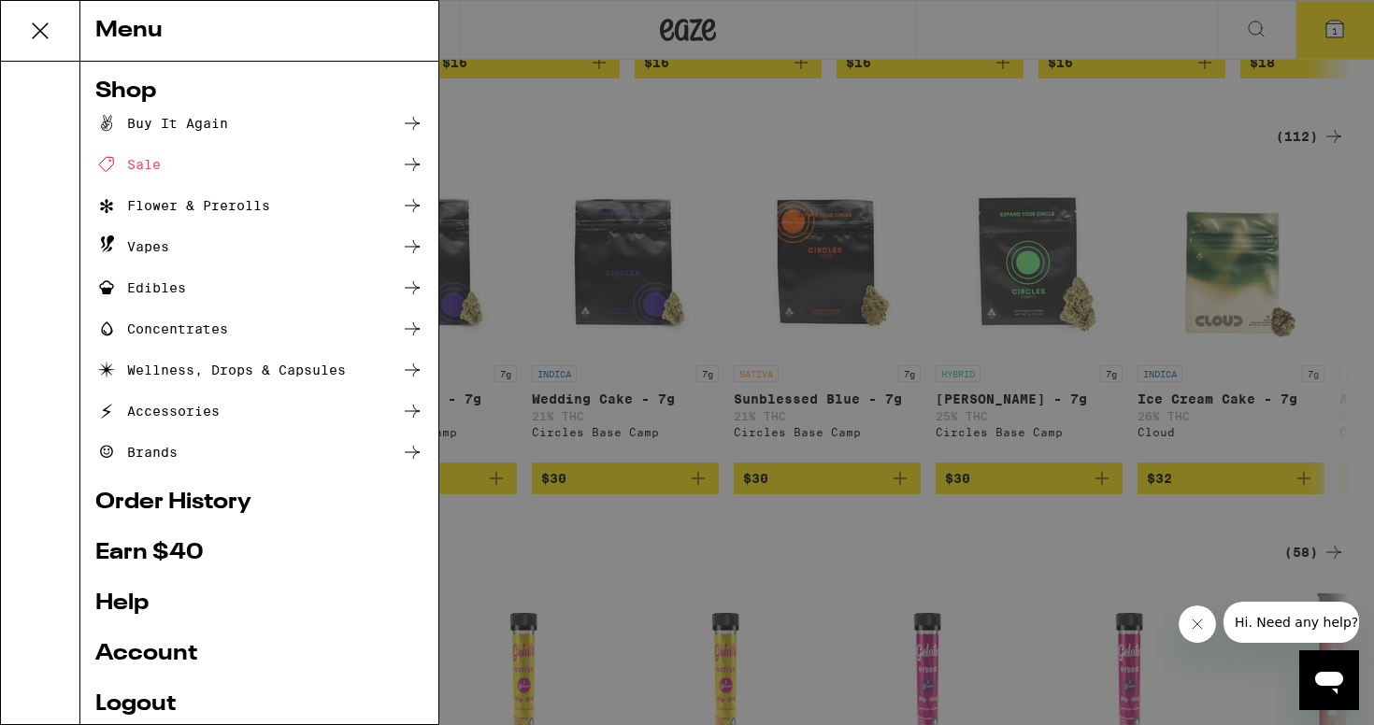
click at [204, 503] on link "Order History" at bounding box center [259, 502] width 328 height 22
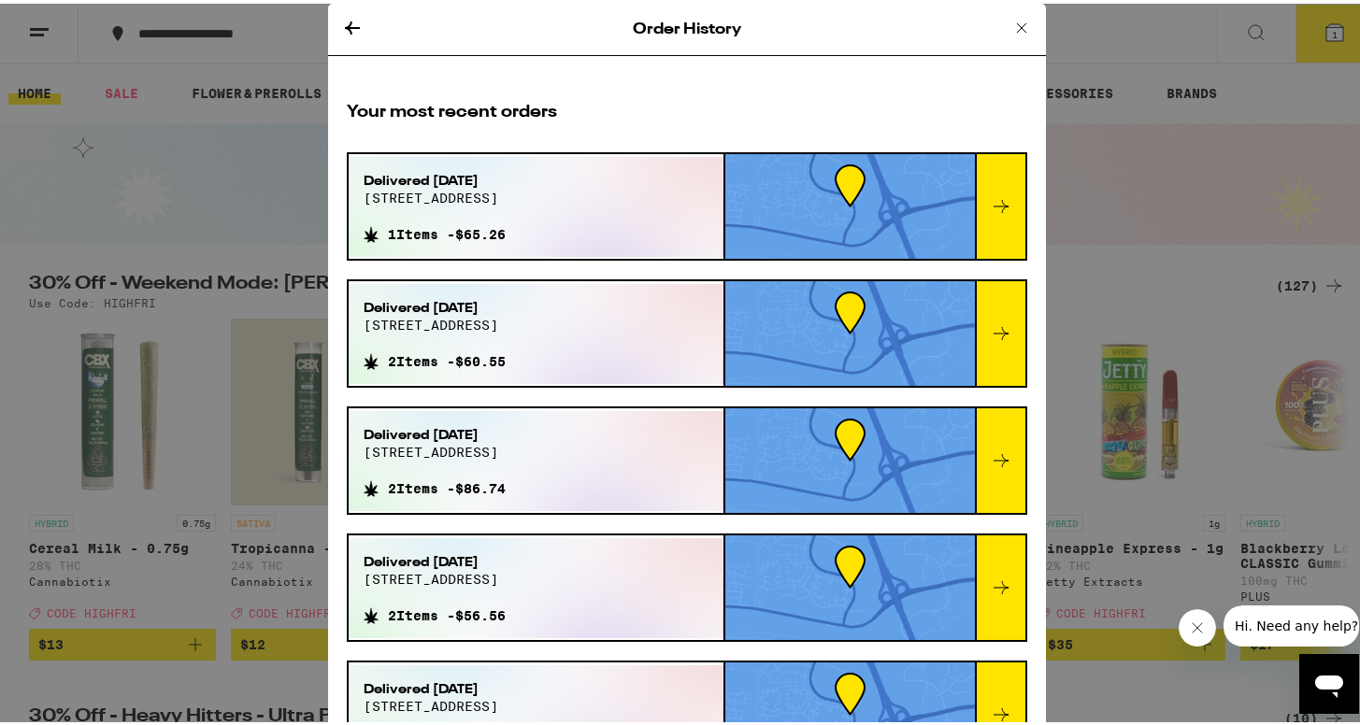
click at [990, 200] on div at bounding box center [1000, 202] width 50 height 105
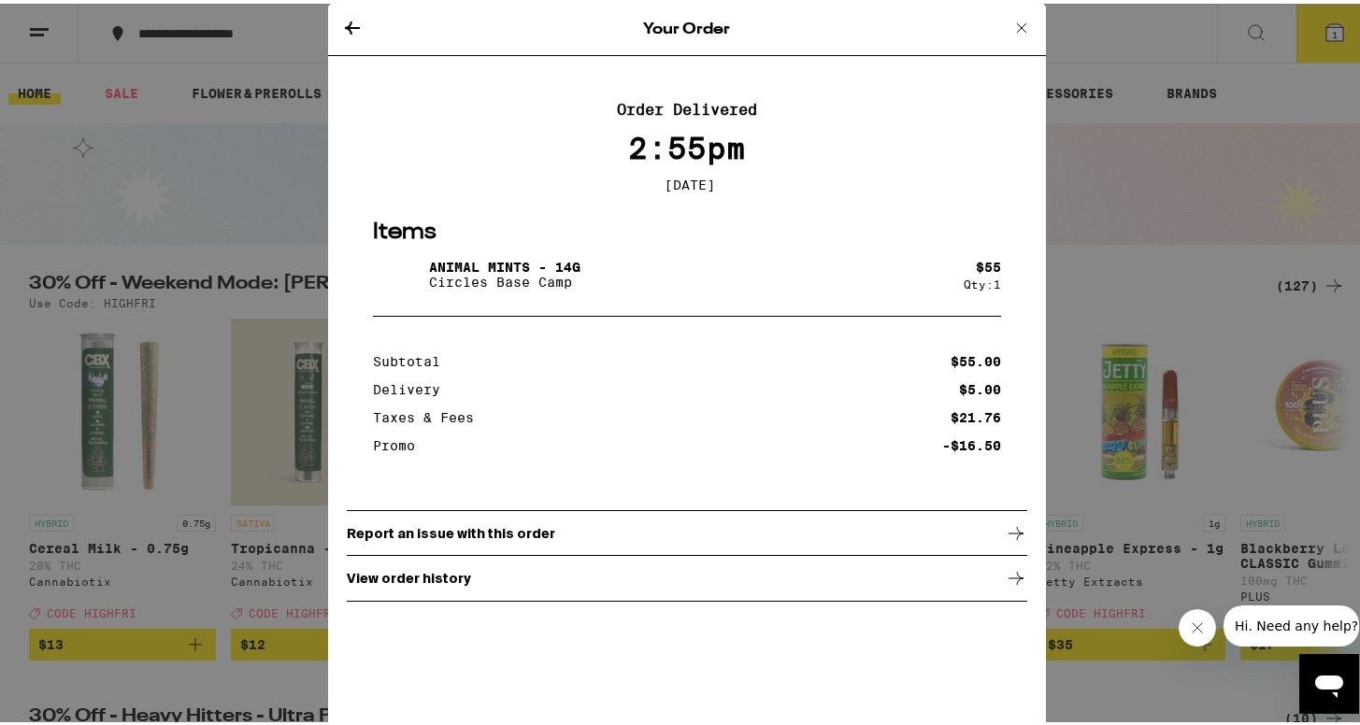
click at [1011, 24] on icon at bounding box center [1021, 24] width 22 height 22
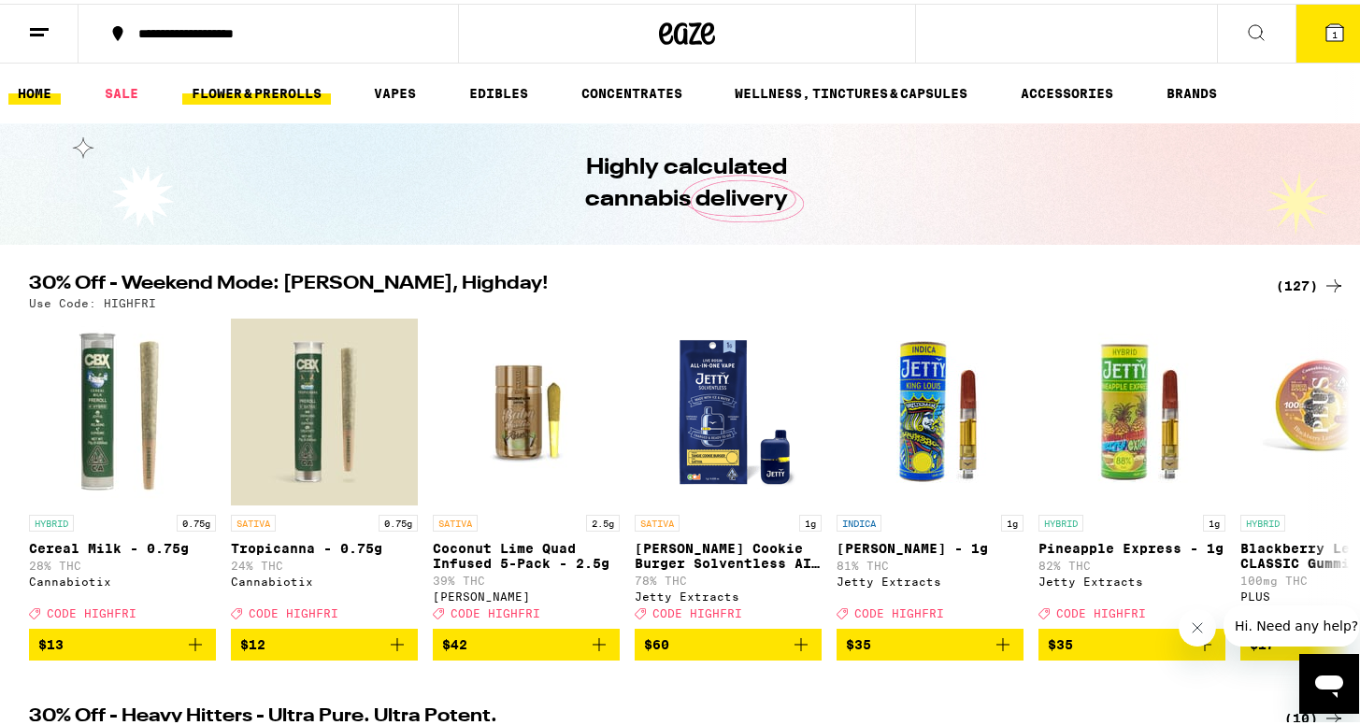
click at [273, 86] on link "FLOWER & PREROLLS" at bounding box center [256, 89] width 149 height 22
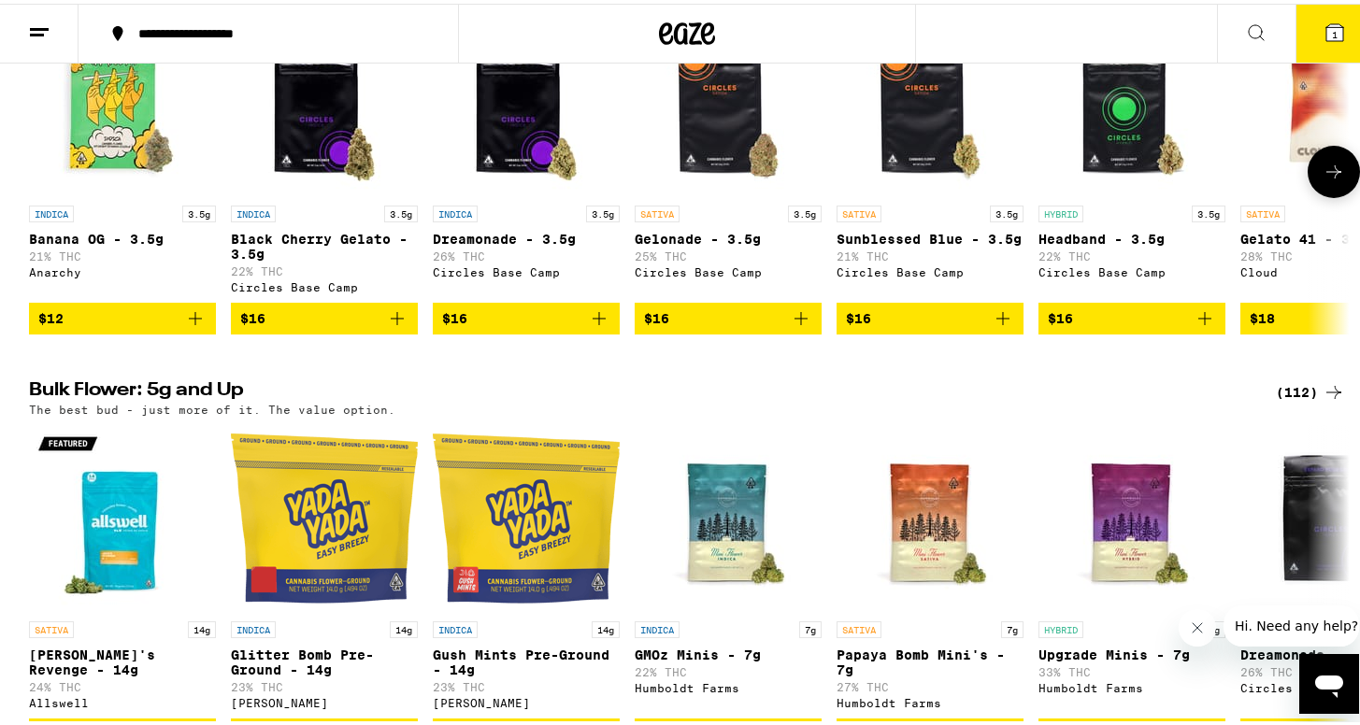
scroll to position [328, 0]
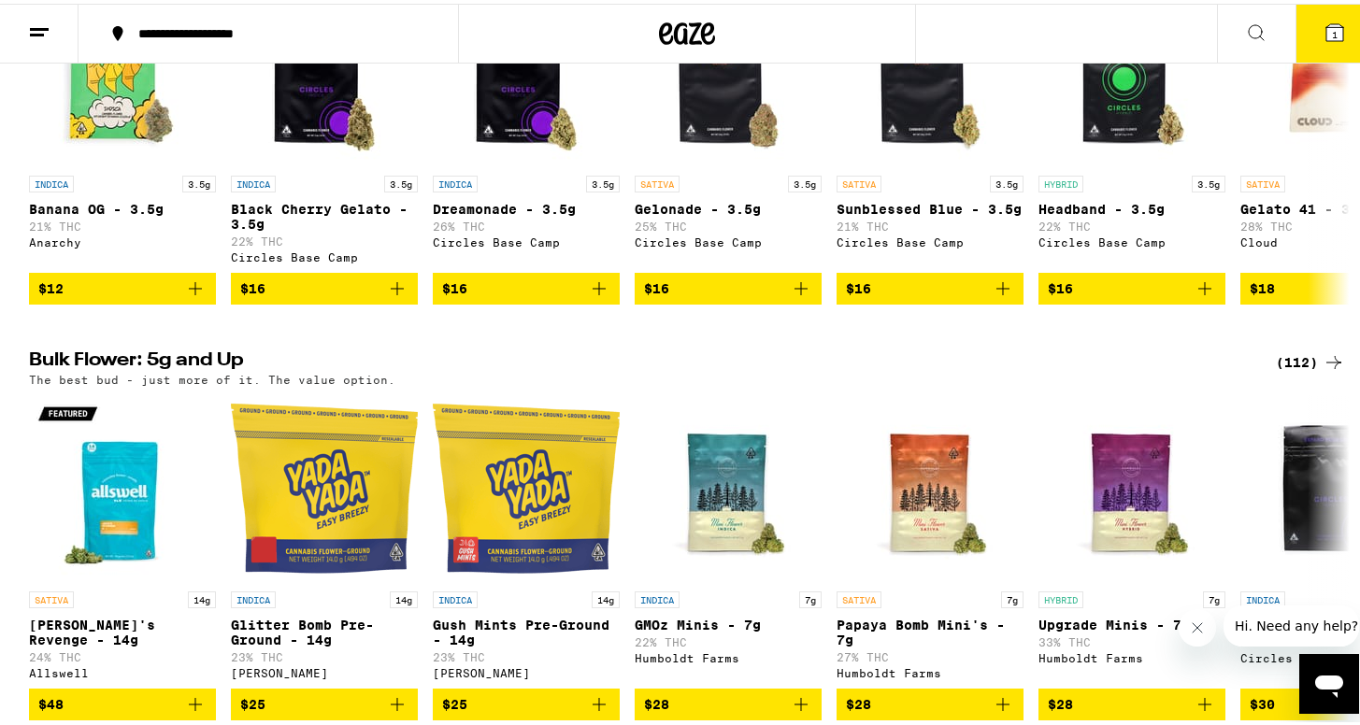
click at [1288, 363] on div "(112)" at bounding box center [1309, 359] width 69 height 22
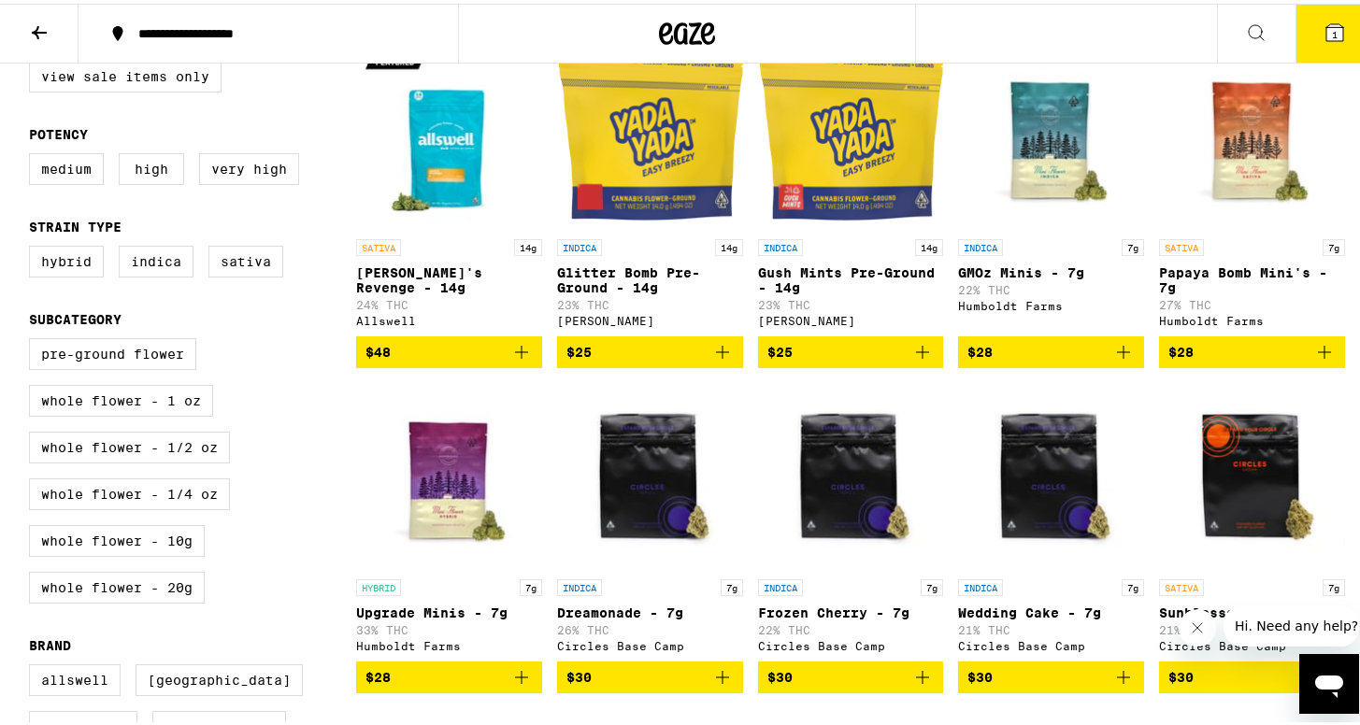
scroll to position [235, 0]
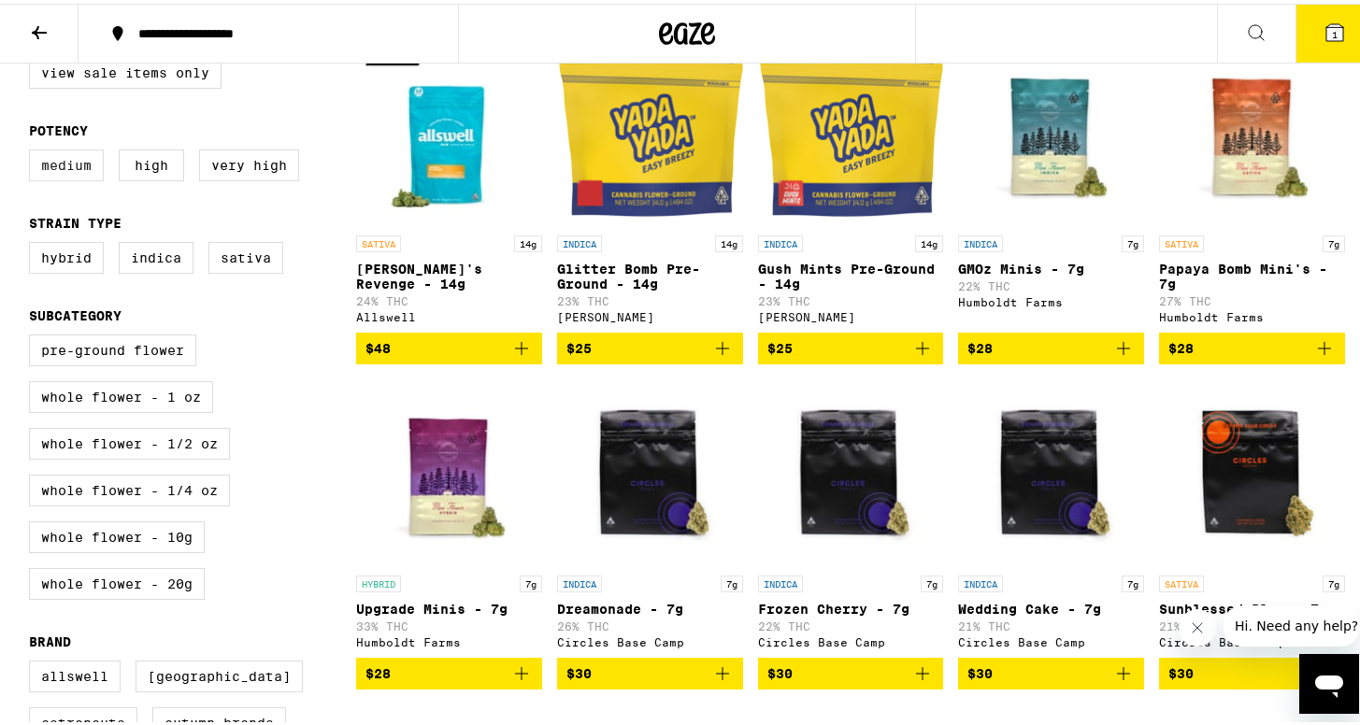
click at [48, 178] on label "Medium" at bounding box center [66, 162] width 75 height 32
click at [34, 150] on input "Medium" at bounding box center [33, 149] width 1 height 1
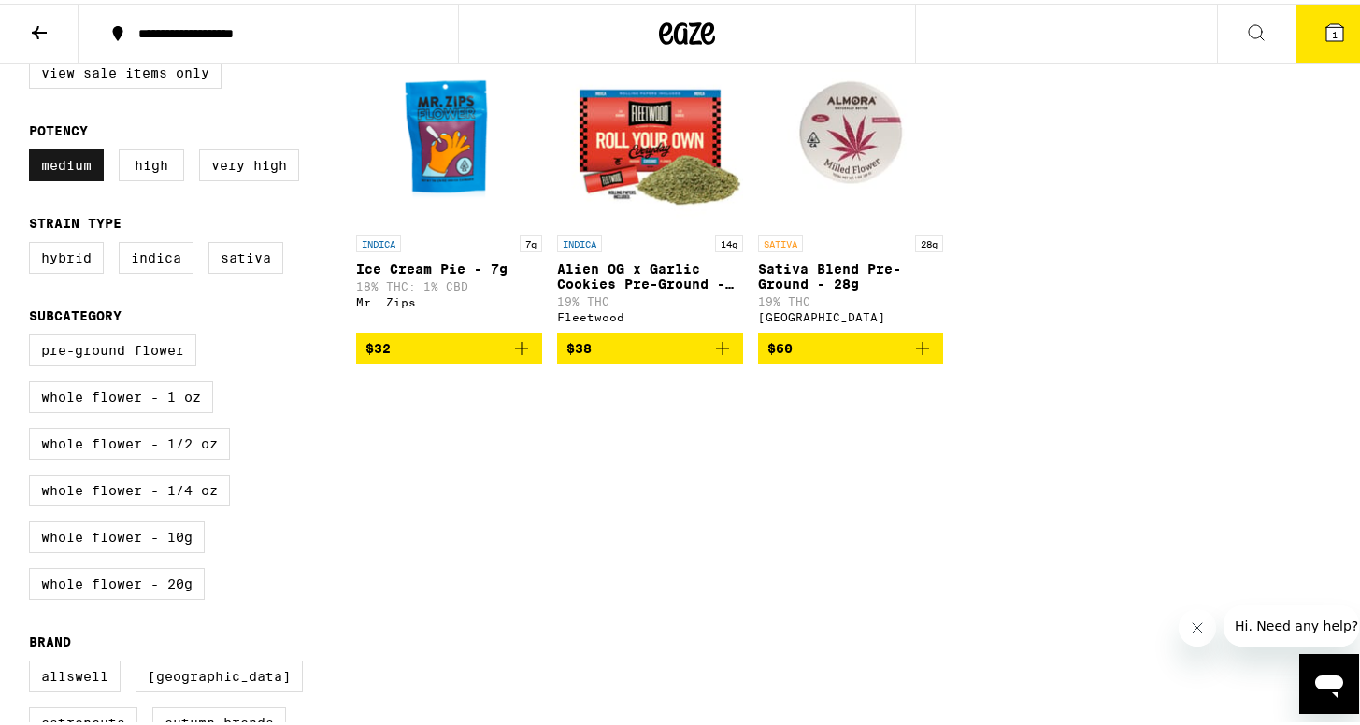
click at [48, 178] on label "Medium" at bounding box center [66, 162] width 75 height 32
click at [34, 150] on input "Medium" at bounding box center [33, 149] width 1 height 1
checkbox input "false"
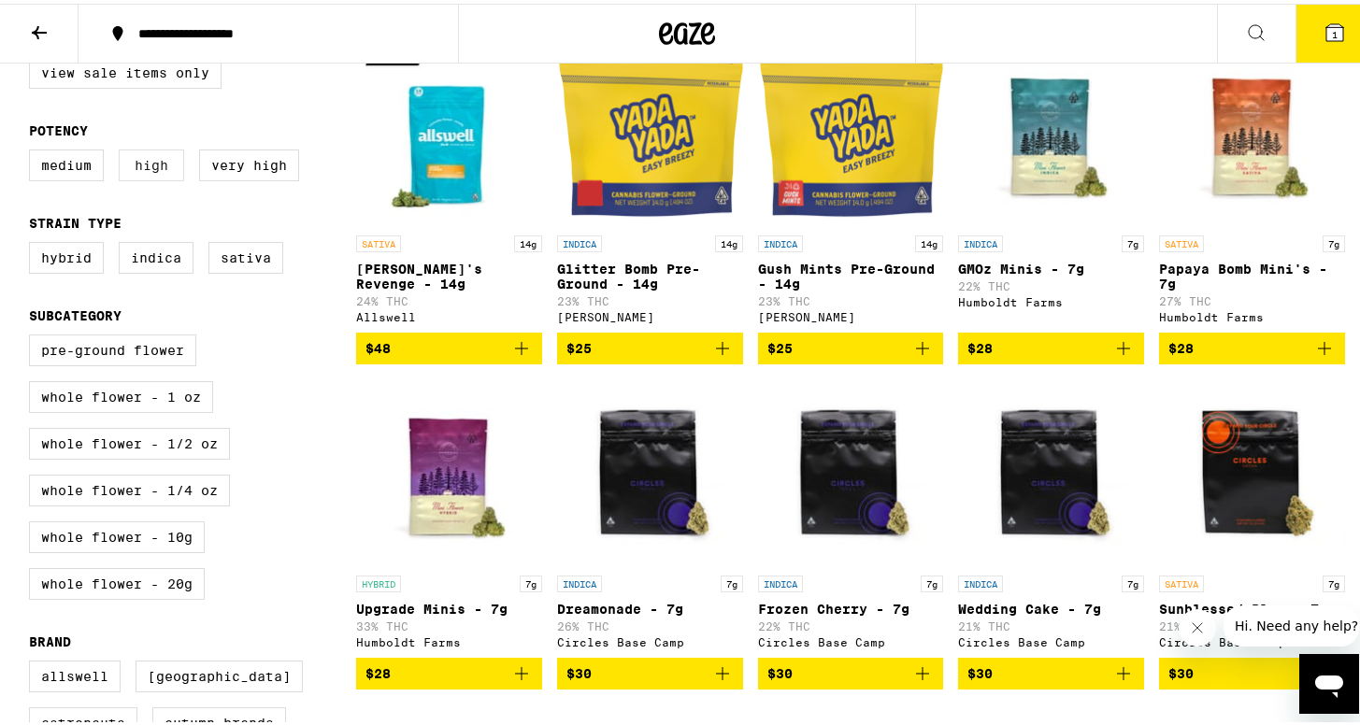
click at [147, 177] on label "High" at bounding box center [151, 162] width 65 height 32
click at [34, 150] on input "High" at bounding box center [33, 149] width 1 height 1
checkbox input "true"
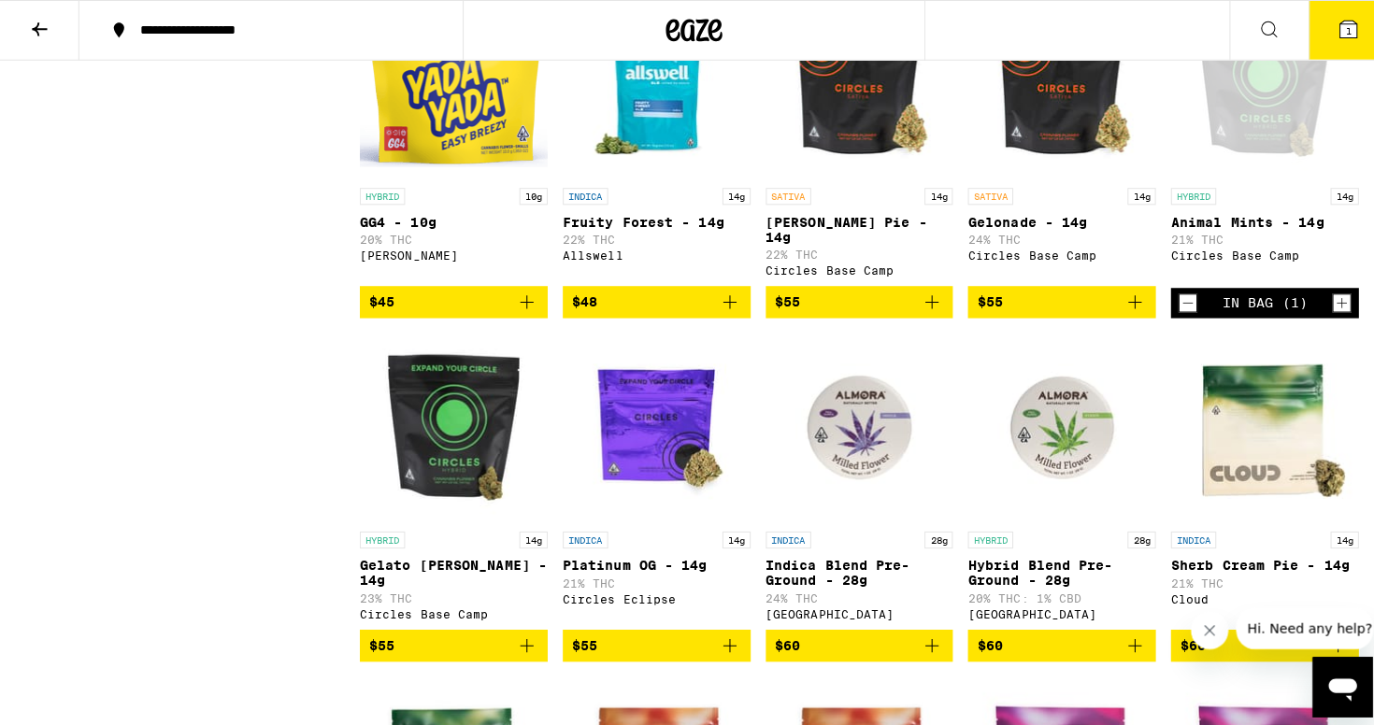
scroll to position [1647, 0]
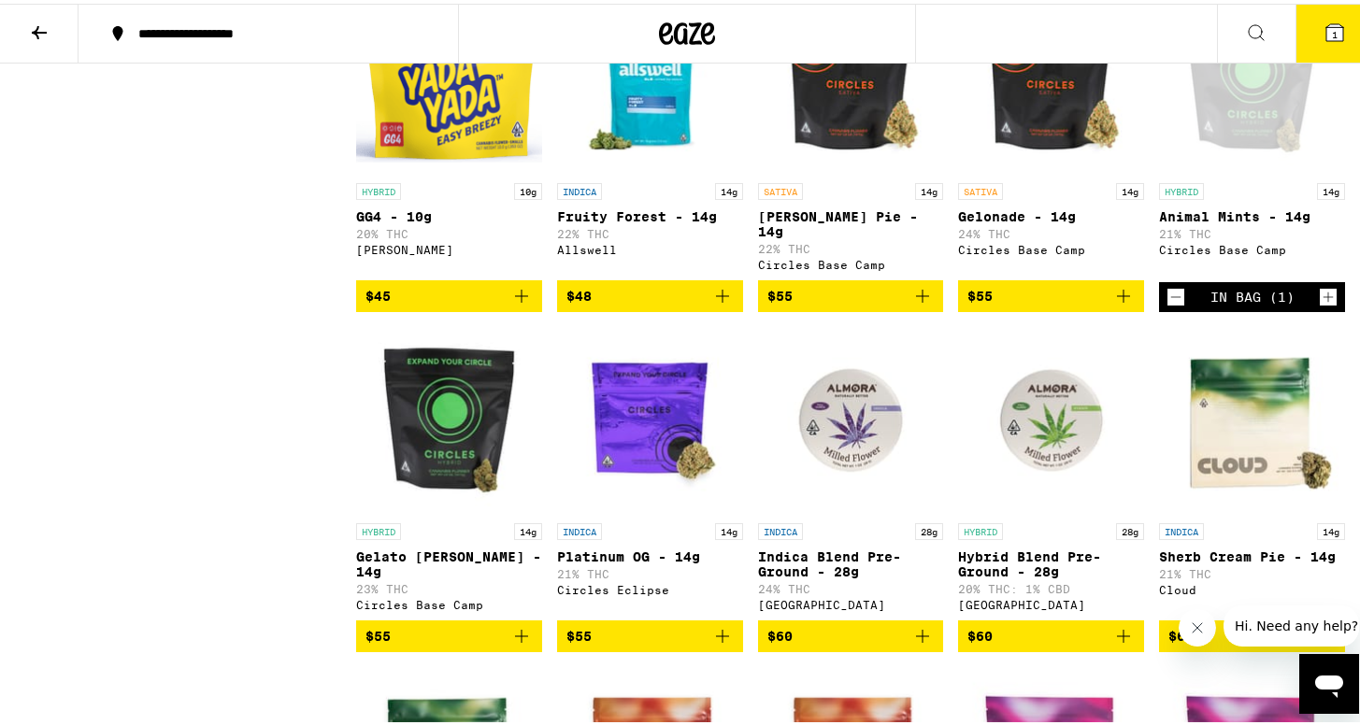
click at [1326, 32] on icon at bounding box center [1334, 29] width 17 height 17
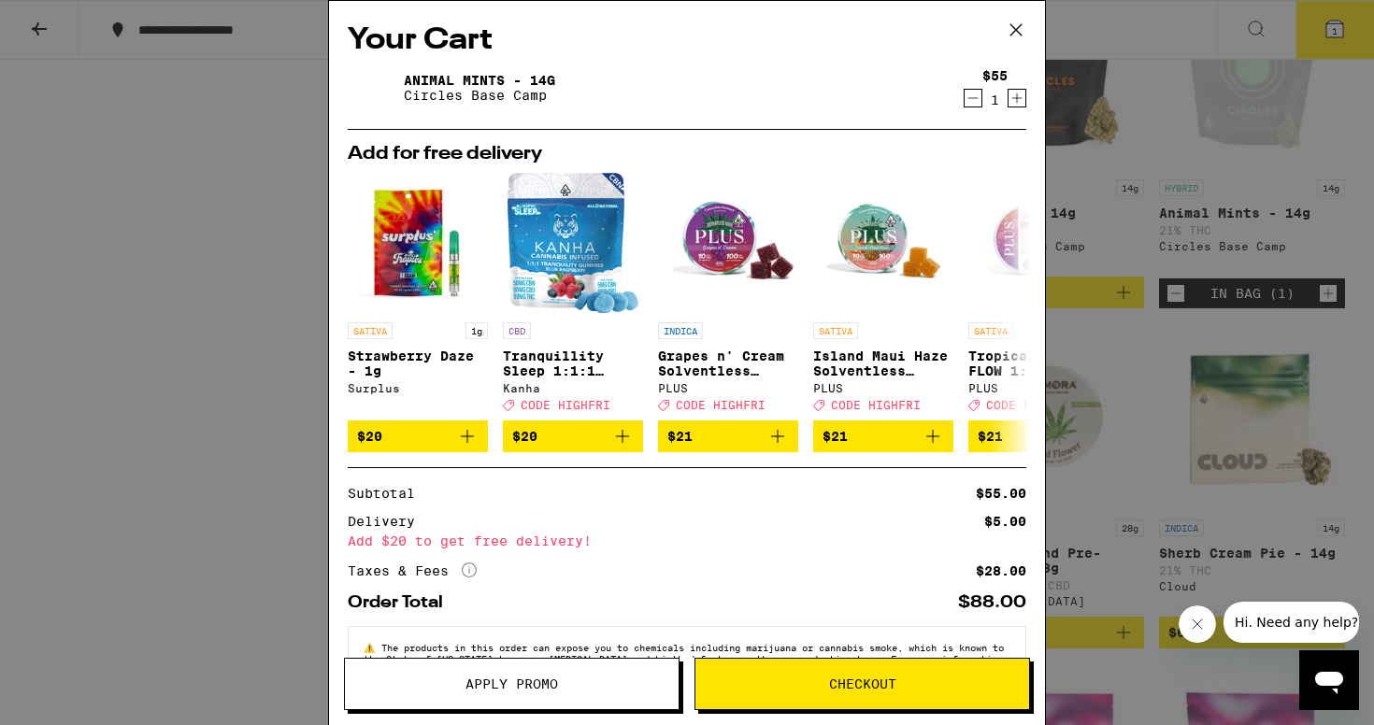
click at [1019, 31] on icon at bounding box center [1016, 30] width 28 height 28
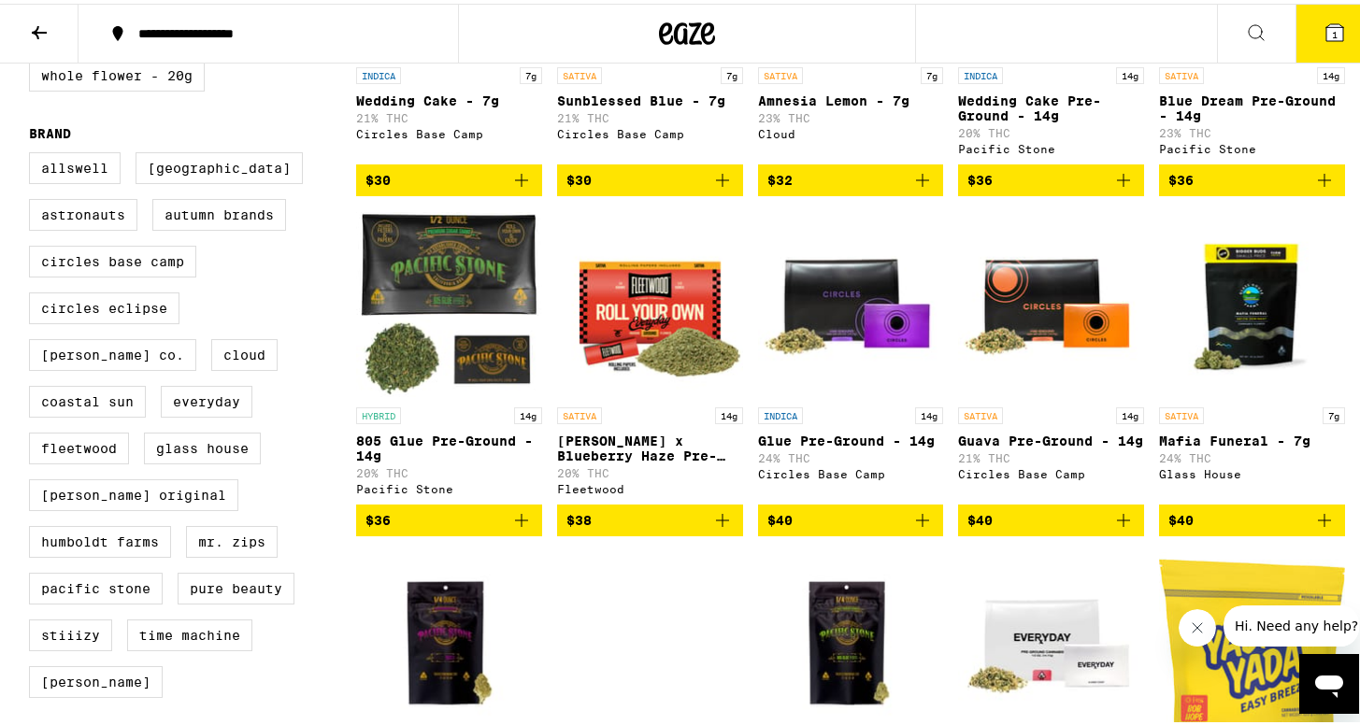
scroll to position [742, 0]
